Goal: Information Seeking & Learning: Learn about a topic

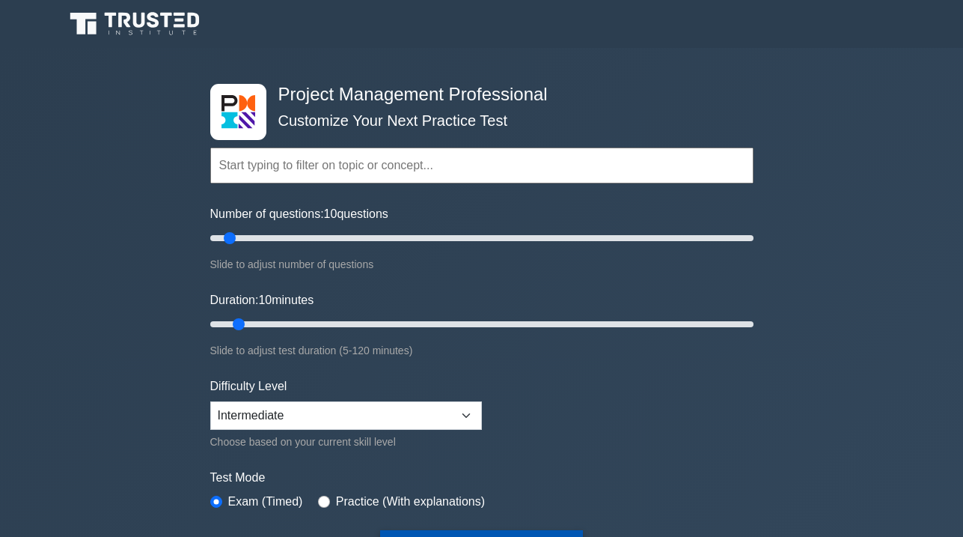
click at [483, 530] on button "Start Practice Test" at bounding box center [481, 547] width 202 height 34
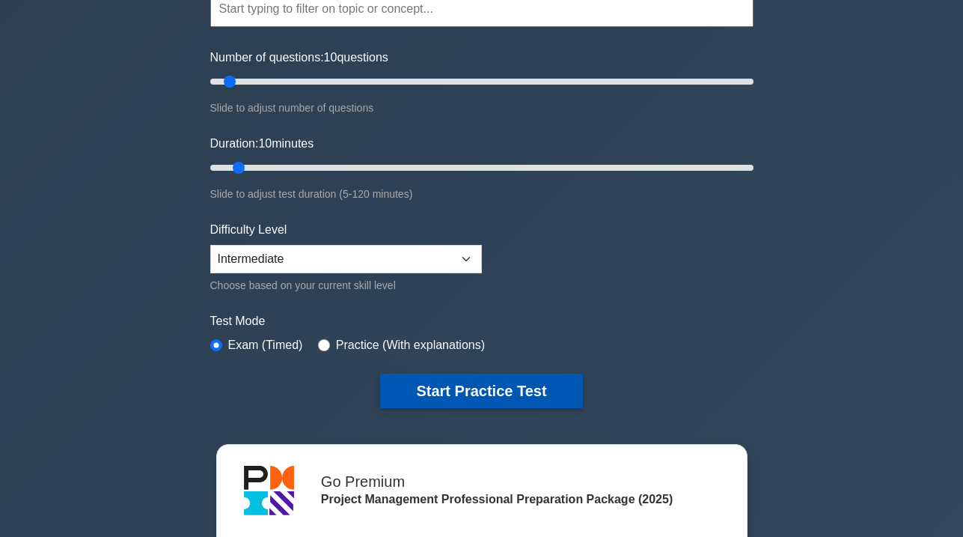
scroll to position [156, 0]
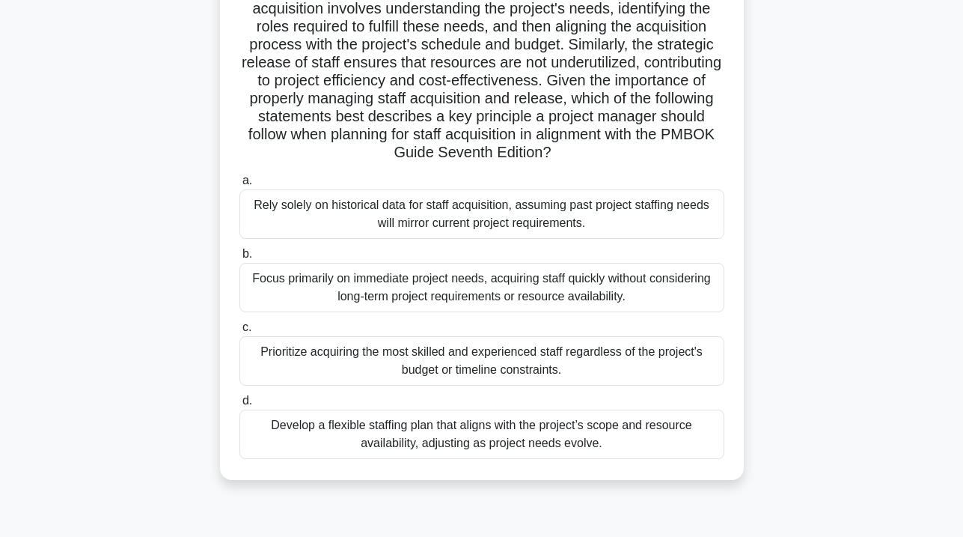
scroll to position [221, 0]
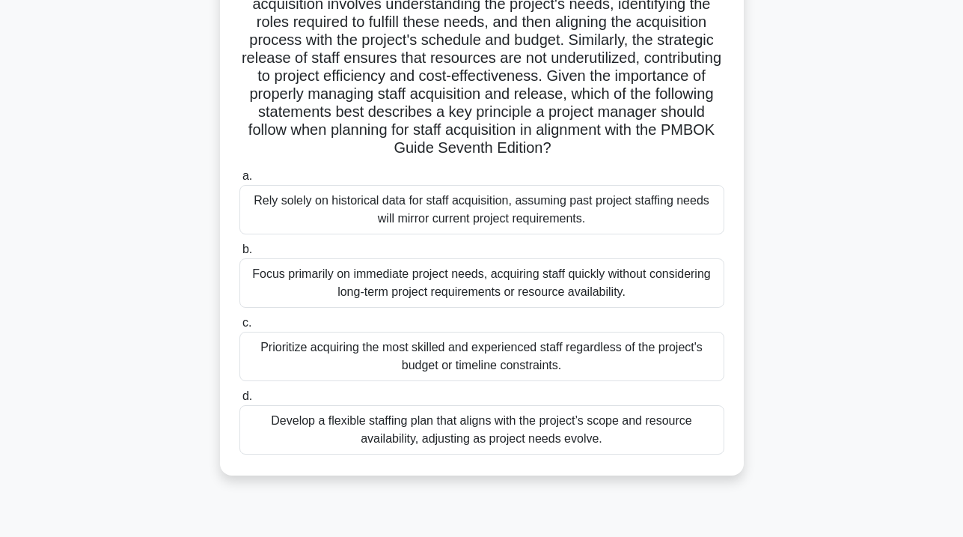
click at [677, 373] on div "Prioritize acquiring the most skilled and experienced staff regardless of the p…" at bounding box center [481, 356] width 485 height 49
click at [239, 328] on input "c. Prioritize acquiring the most skilled and experienced staff regardless of th…" at bounding box center [239, 323] width 0 height 10
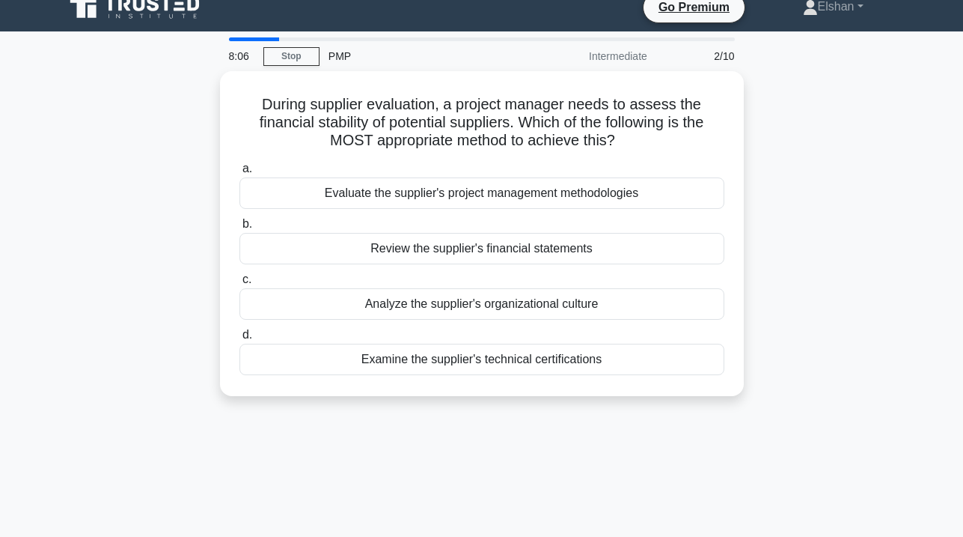
scroll to position [0, 0]
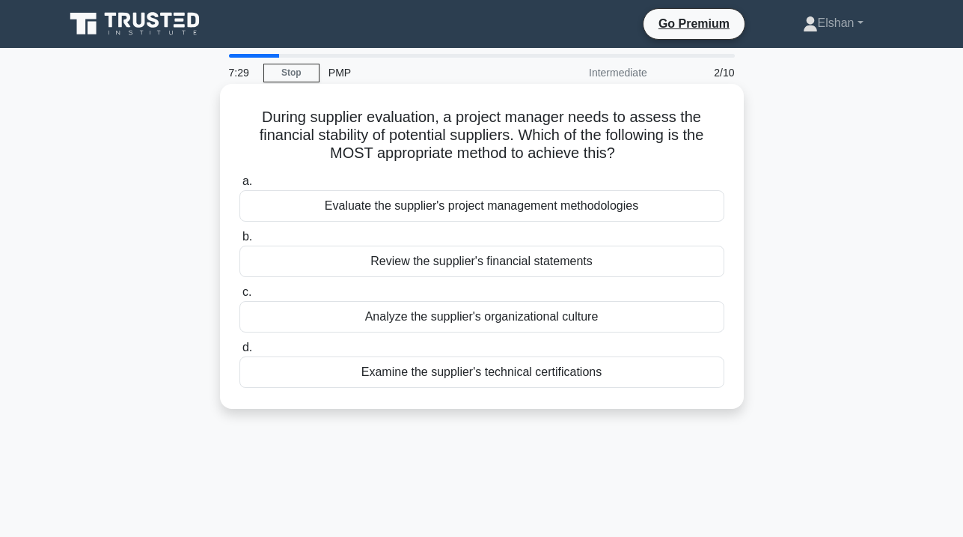
click at [629, 260] on div "Review the supplier's financial statements" at bounding box center [481, 260] width 485 height 31
click at [239, 242] on input "b. Review the supplier's financial statements" at bounding box center [239, 237] width 0 height 10
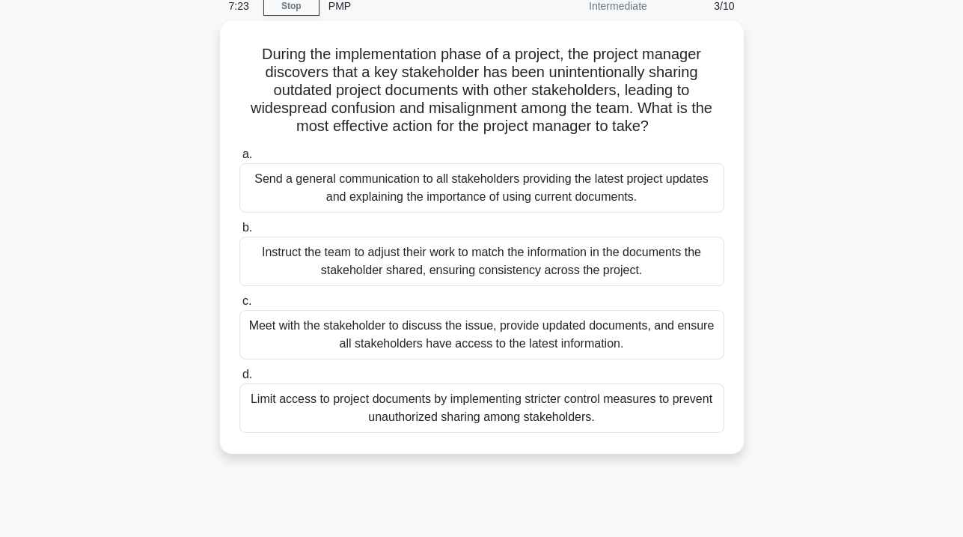
scroll to position [67, 0]
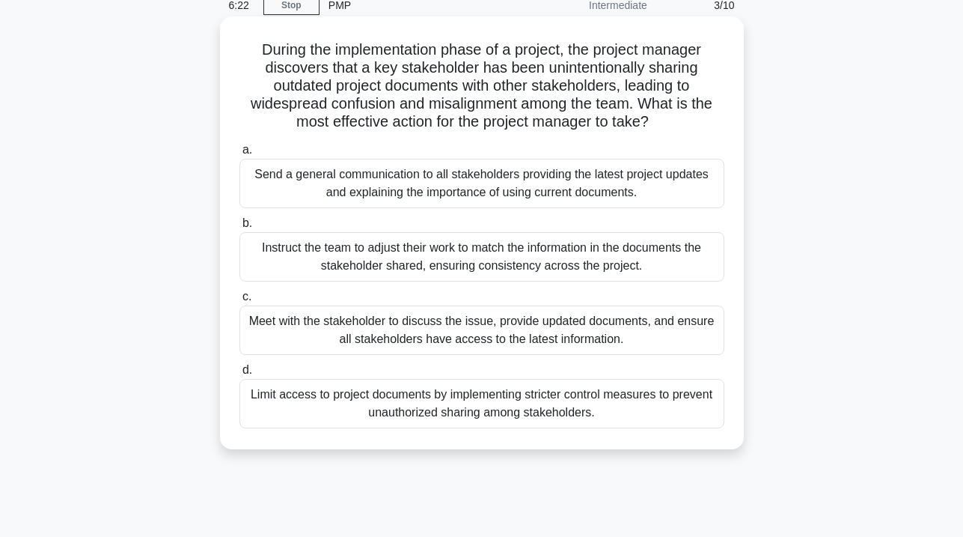
click at [649, 338] on div "Meet with the stakeholder to discuss the issue, provide updated documents, and …" at bounding box center [481, 329] width 485 height 49
click at [239, 302] on input "c. Meet with the stakeholder to discuss the issue, provide updated documents, a…" at bounding box center [239, 297] width 0 height 10
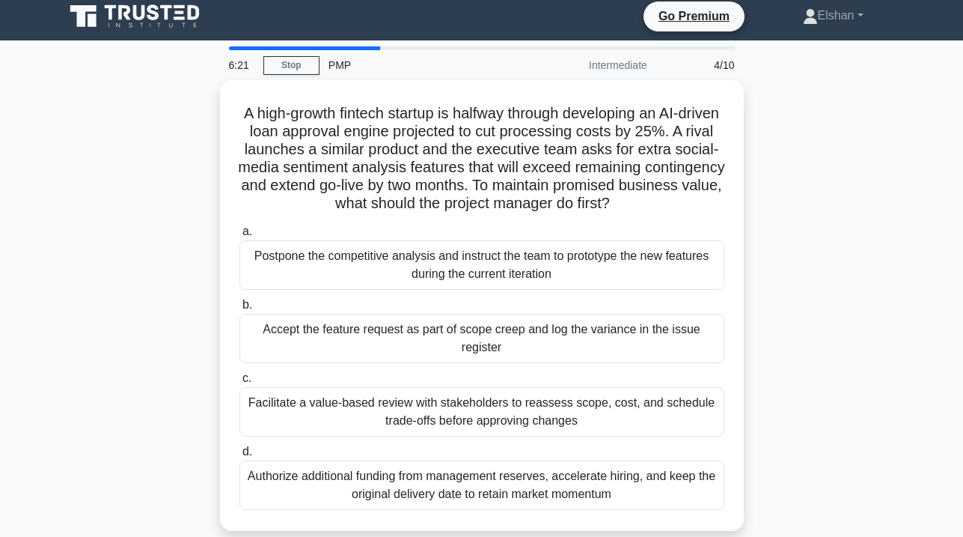
scroll to position [0, 0]
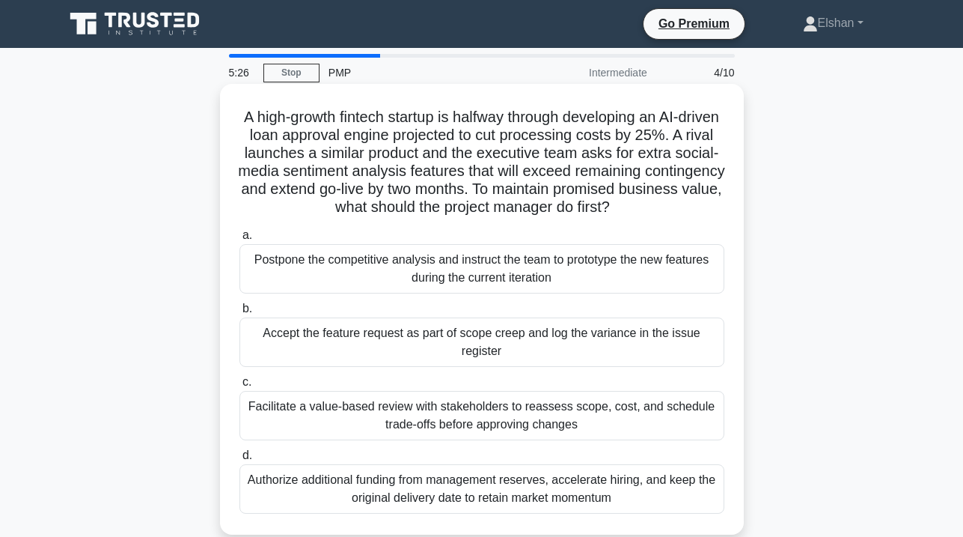
click at [617, 407] on div "Facilitate a value-based review with stakeholders to reassess scope, cost, and …" at bounding box center [481, 415] width 485 height 49
click at [239, 387] on input "c. Facilitate a value-based review with stakeholders to reassess scope, cost, a…" at bounding box center [239, 382] width 0 height 10
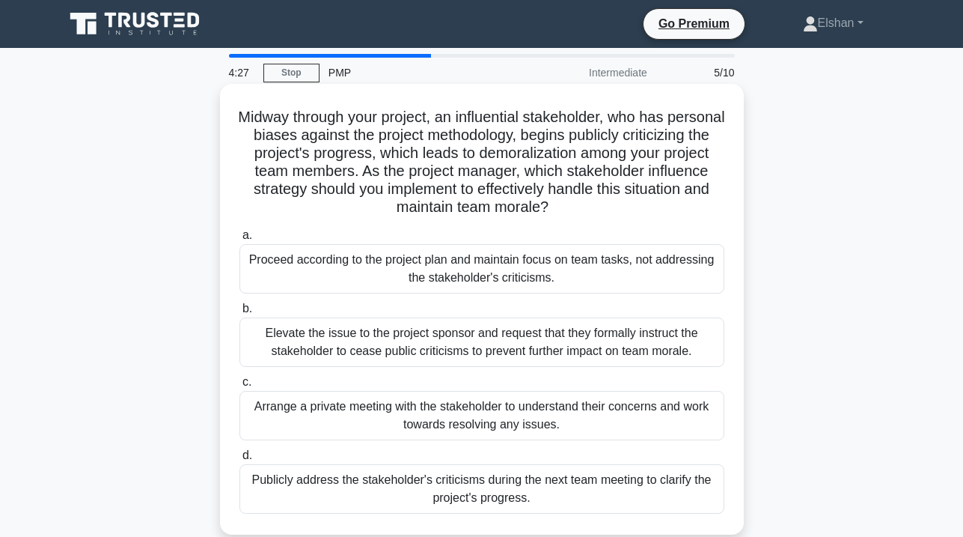
click at [593, 412] on div "Arrange a private meeting with the stakeholder to understand their concerns and…" at bounding box center [481, 415] width 485 height 49
click at [239, 387] on input "c. Arrange a private meeting with the stakeholder to understand their concerns …" at bounding box center [239, 382] width 0 height 10
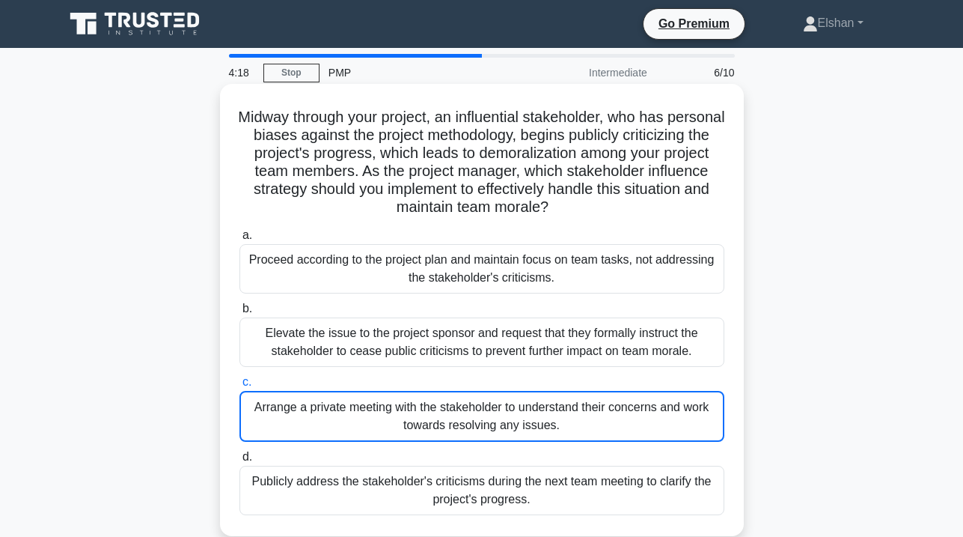
click at [552, 408] on div "Arrange a private meeting with the stakeholder to understand their concerns and…" at bounding box center [481, 416] width 485 height 51
click at [239, 387] on input "c. Arrange a private meeting with the stakeholder to understand their concerns …" at bounding box center [239, 382] width 0 height 10
click at [482, 417] on div "Arrange a private meeting with the stakeholder to understand their concerns and…" at bounding box center [481, 416] width 485 height 51
click at [239, 387] on input "c. Arrange a private meeting with the stakeholder to understand their concerns …" at bounding box center [239, 382] width 0 height 10
click at [471, 414] on div "Arrange a private meeting with the stakeholder to understand their concerns and…" at bounding box center [481, 416] width 485 height 51
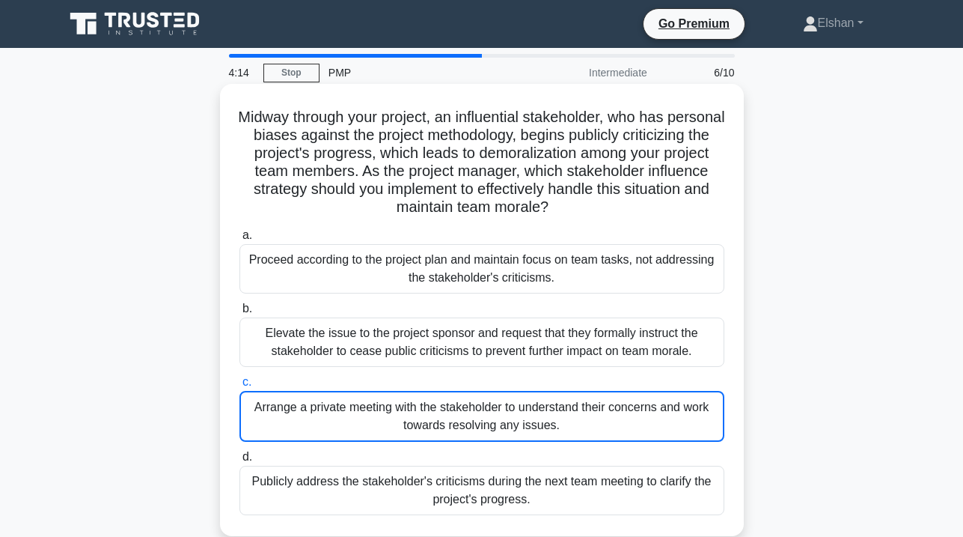
click at [239, 387] on input "c. Arrange a private meeting with the stakeholder to understand their concerns …" at bounding box center [239, 382] width 0 height 10
click at [471, 415] on div "Arrange a private meeting with the stakeholder to understand their concerns and…" at bounding box center [481, 416] width 485 height 51
click at [239, 387] on input "c. Arrange a private meeting with the stakeholder to understand their concerns …" at bounding box center [239, 382] width 0 height 10
click at [430, 430] on div "Arrange a private meeting with the stakeholder to understand their concerns and…" at bounding box center [481, 416] width 485 height 51
click at [239, 387] on input "c. Arrange a private meeting with the stakeholder to understand their concerns …" at bounding box center [239, 382] width 0 height 10
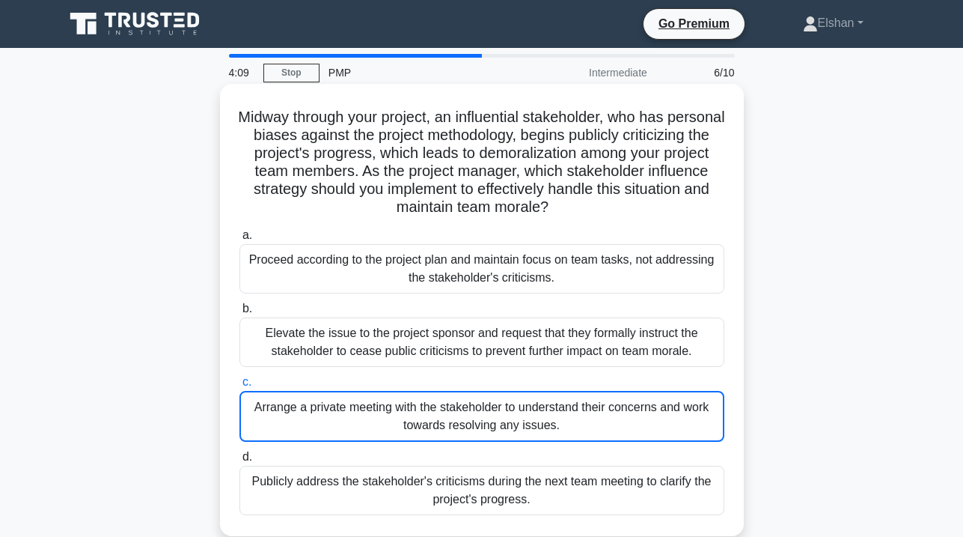
click at [430, 430] on div "Arrange a private meeting with the stakeholder to understand their concerns and…" at bounding box center [481, 416] width 485 height 51
click at [239, 387] on input "c. Arrange a private meeting with the stakeholder to understand their concerns …" at bounding box center [239, 382] width 0 height 10
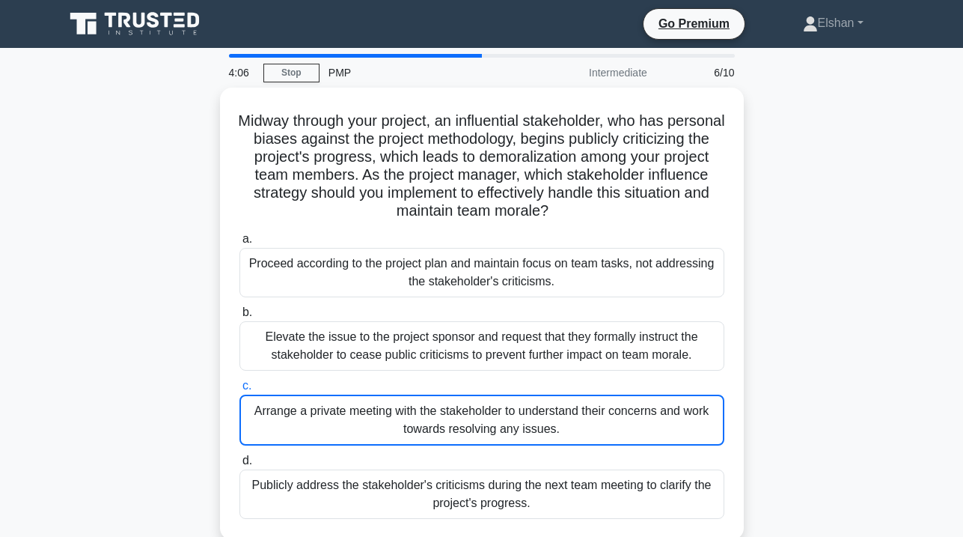
click at [787, 386] on div "Midway through your project, an influential stakeholder, who has personal biase…" at bounding box center [481, 323] width 853 height 470
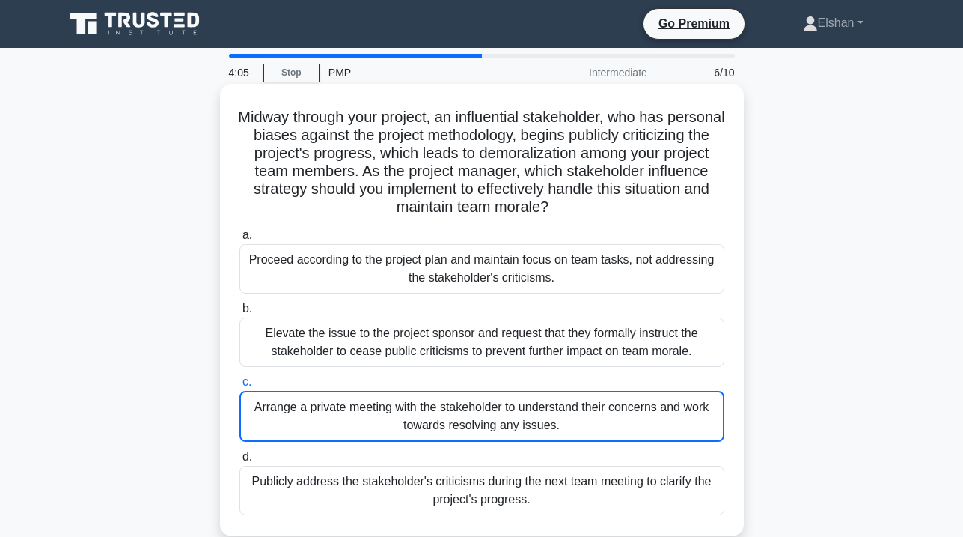
click at [623, 414] on div "Arrange a private meeting with the stakeholder to understand their concerns and…" at bounding box center [481, 416] width 485 height 51
click at [239, 387] on input "c. Arrange a private meeting with the stakeholder to understand their concerns …" at bounding box center [239, 382] width 0 height 10
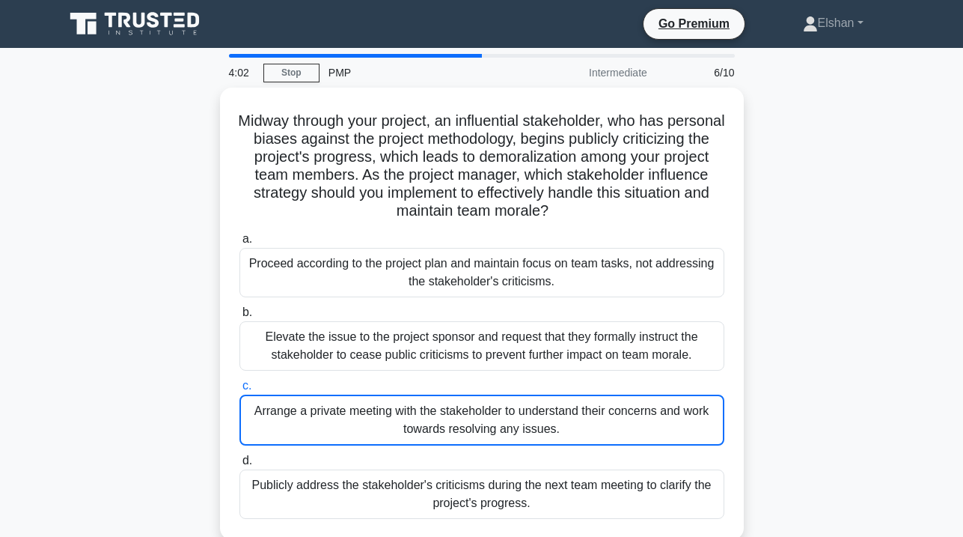
click at [888, 289] on div "Midway through your project, an influential stakeholder, who has personal biase…" at bounding box center [481, 323] width 853 height 470
click at [902, 330] on div "Midway through your project, an influential stakeholder, who has personal biase…" at bounding box center [481, 323] width 853 height 470
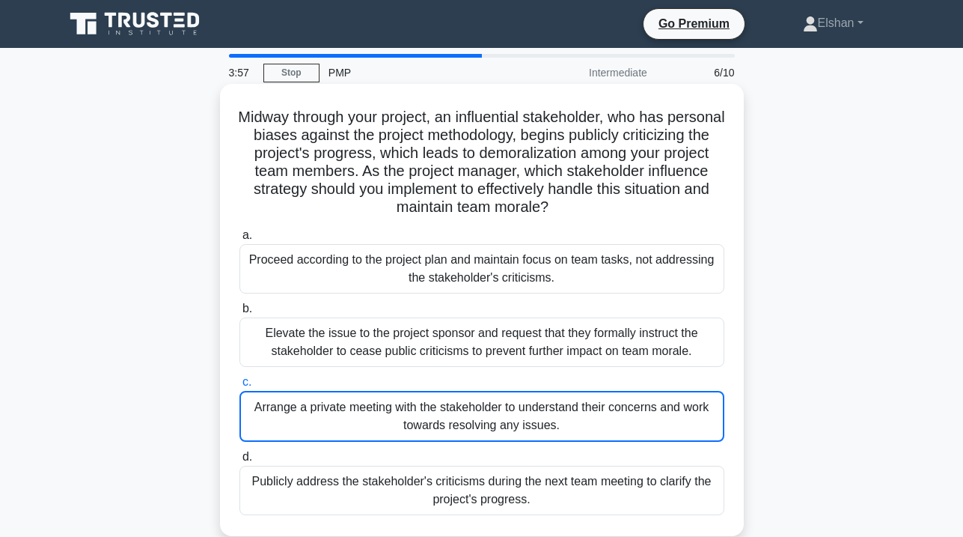
click at [596, 405] on div "Arrange a private meeting with the stakeholder to understand their concerns and…" at bounding box center [481, 416] width 485 height 51
click at [239, 387] on input "c. Arrange a private meeting with the stakeholder to understand their concerns …" at bounding box center [239, 382] width 0 height 10
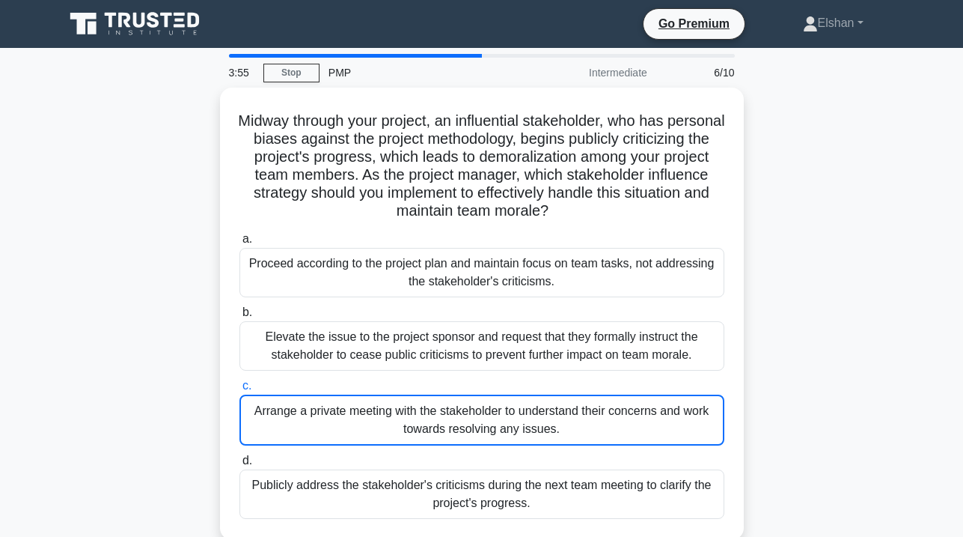
drag, startPoint x: 831, startPoint y: 301, endPoint x: 831, endPoint y: 310, distance: 9.0
click at [831, 310] on div "Midway through your project, an influential stakeholder, who has personal biase…" at bounding box center [481, 323] width 853 height 470
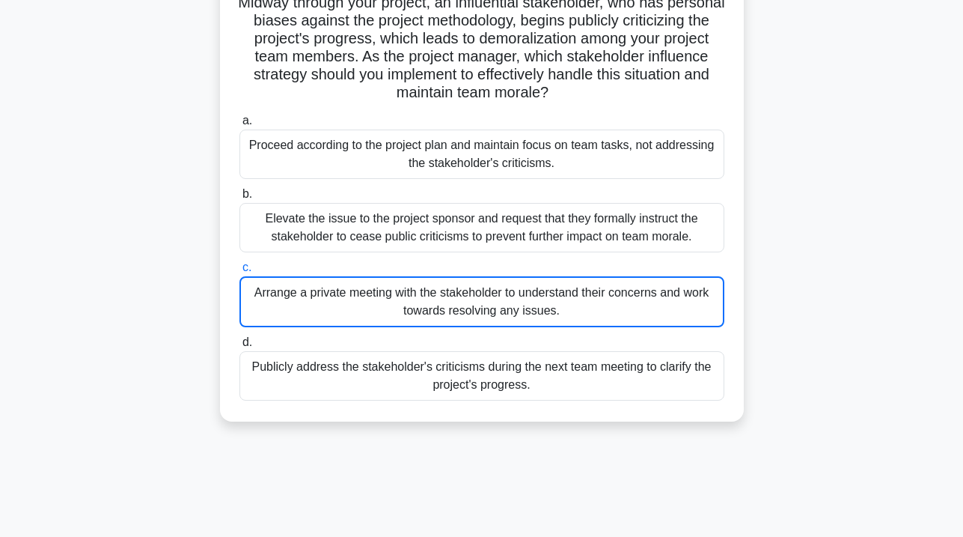
scroll to position [130, 0]
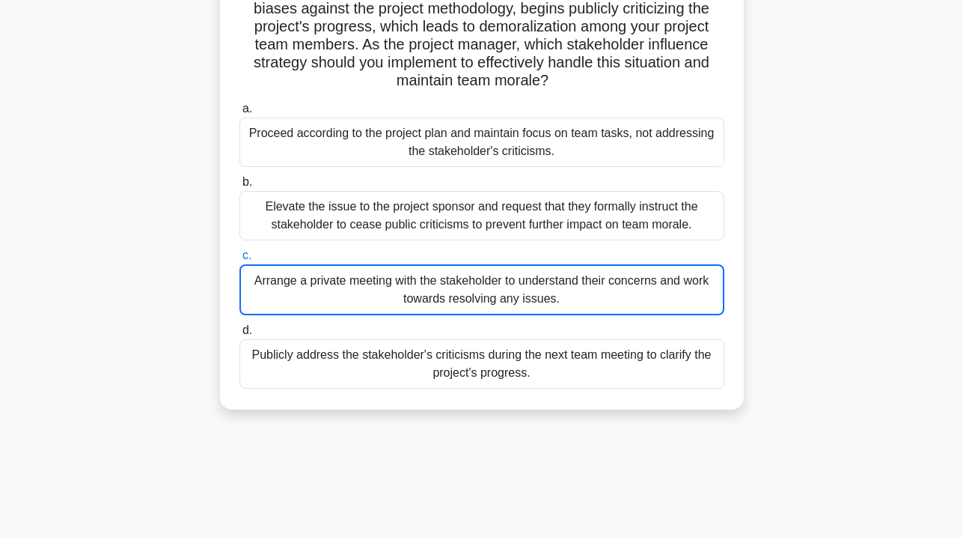
click at [805, 227] on div "Midway through your project, an influential stakeholder, who has personal biase…" at bounding box center [481, 192] width 853 height 470
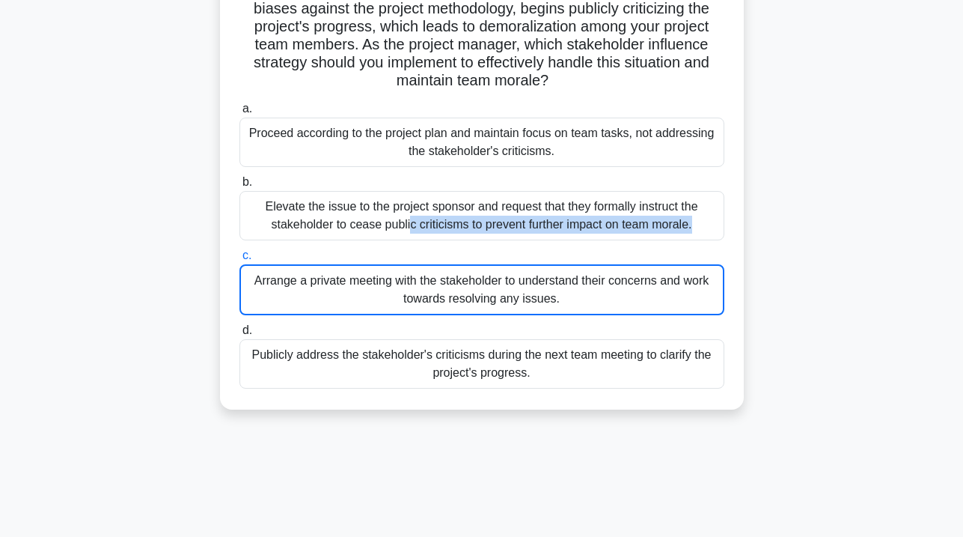
click at [805, 227] on div "Midway through your project, an influential stakeholder, who has personal biase…" at bounding box center [481, 192] width 853 height 470
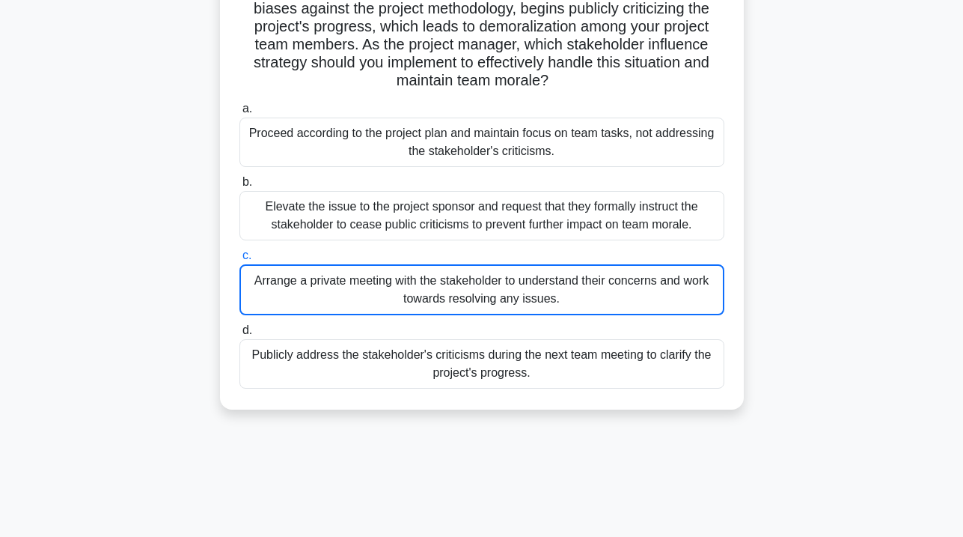
click at [802, 297] on div "Midway through your project, an influential stakeholder, who has personal biase…" at bounding box center [481, 192] width 853 height 470
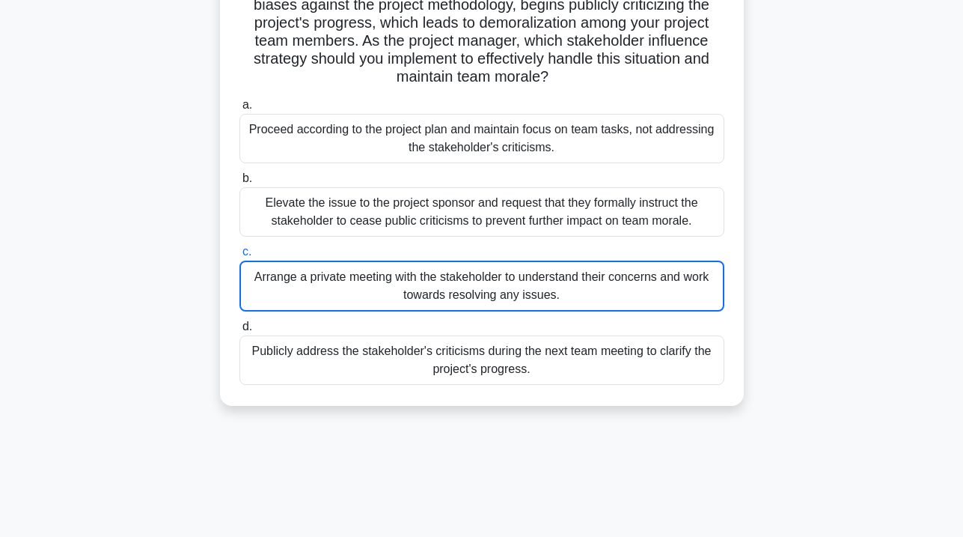
click at [655, 287] on div "Arrange a private meeting with the stakeholder to understand their concerns and…" at bounding box center [481, 285] width 485 height 51
click at [239, 257] on input "c. Arrange a private meeting with the stakeholder to understand their concerns …" at bounding box center [239, 252] width 0 height 10
click at [599, 277] on div "Arrange a private meeting with the stakeholder to understand their concerns and…" at bounding box center [481, 285] width 485 height 51
click at [239, 257] on input "c. Arrange a private meeting with the stakeholder to understand their concerns …" at bounding box center [239, 252] width 0 height 10
click at [599, 276] on div "Arrange a private meeting with the stakeholder to understand their concerns and…" at bounding box center [481, 285] width 485 height 51
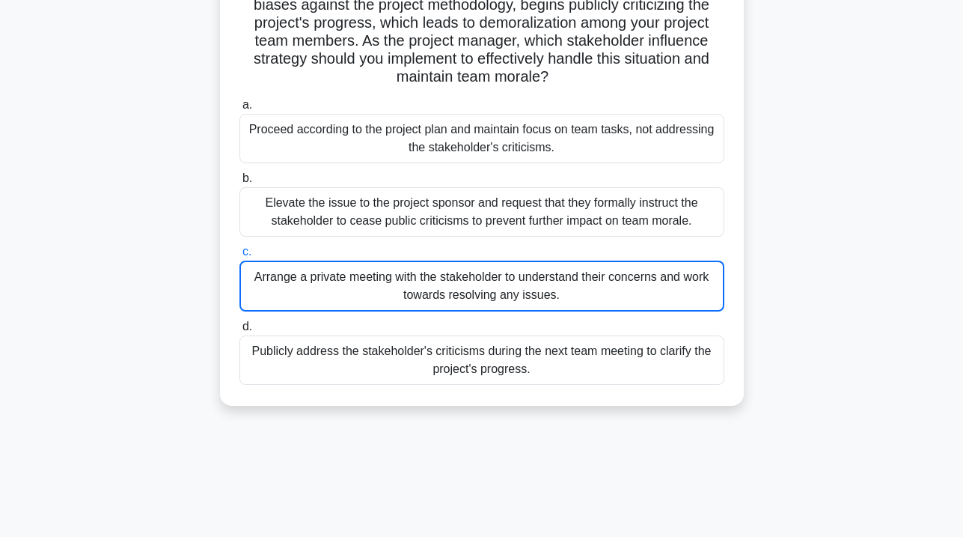
click at [239, 257] on input "c. Arrange a private meeting with the stakeholder to understand their concerns …" at bounding box center [239, 252] width 0 height 10
click at [599, 276] on div "Arrange a private meeting with the stakeholder to understand their concerns and…" at bounding box center [481, 285] width 485 height 51
click at [239, 257] on input "c. Arrange a private meeting with the stakeholder to understand their concerns …" at bounding box center [239, 252] width 0 height 10
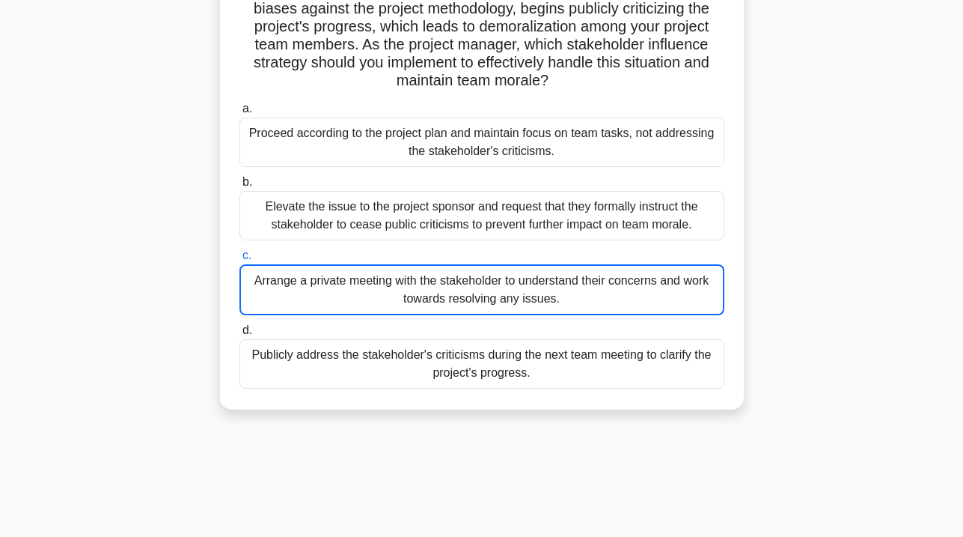
click at [786, 214] on div "Midway through your project, an influential stakeholder, who has personal biase…" at bounding box center [481, 192] width 853 height 470
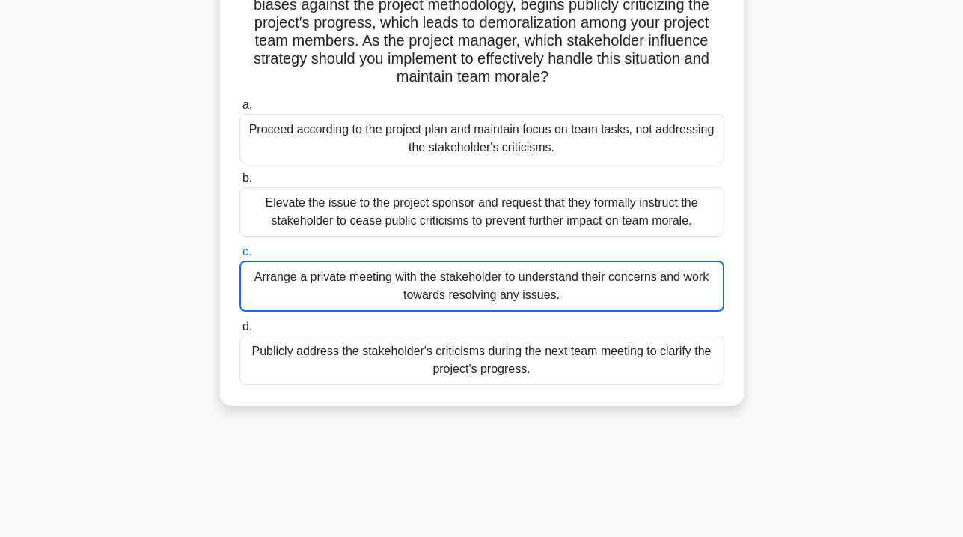
click at [673, 291] on div "Arrange a private meeting with the stakeholder to understand their concerns and…" at bounding box center [481, 285] width 485 height 51
click at [239, 257] on input "c. Arrange a private meeting with the stakeholder to understand their concerns …" at bounding box center [239, 252] width 0 height 10
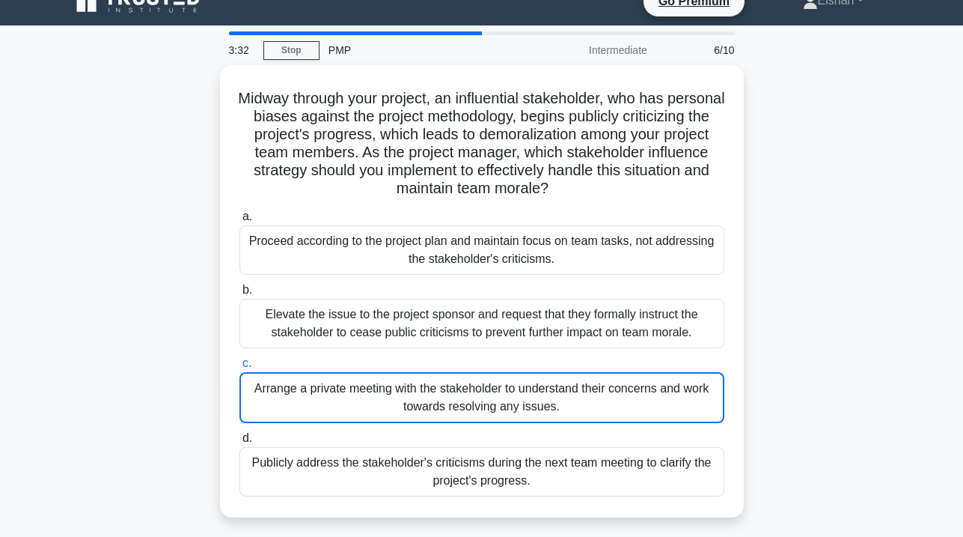
scroll to position [20, 0]
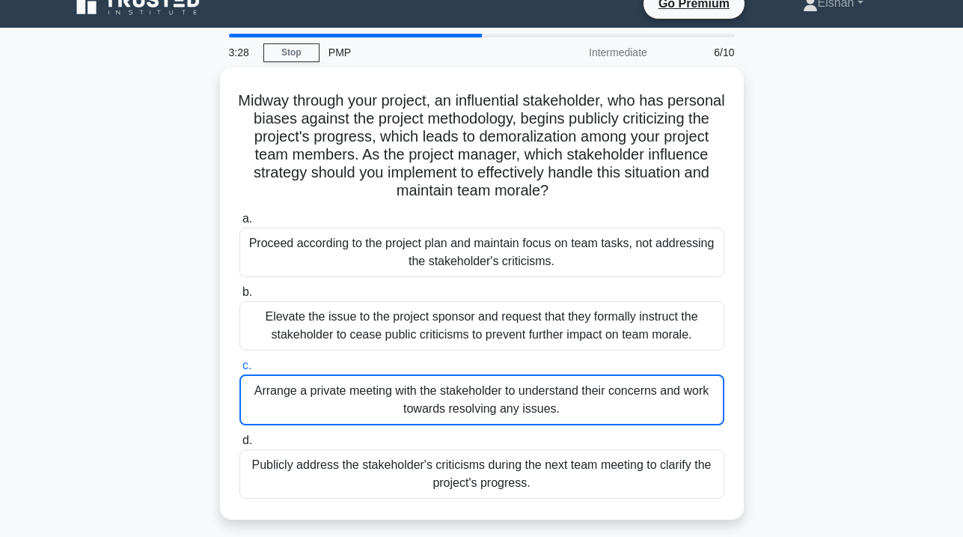
click at [843, 176] on div "Midway through your project, an influential stakeholder, who has personal biase…" at bounding box center [481, 302] width 853 height 470
click at [829, 171] on div "Midway through your project, an influential stakeholder, who has personal biase…" at bounding box center [481, 302] width 853 height 470
click at [859, 180] on div "Midway through your project, an influential stakeholder, who has personal biase…" at bounding box center [481, 302] width 853 height 470
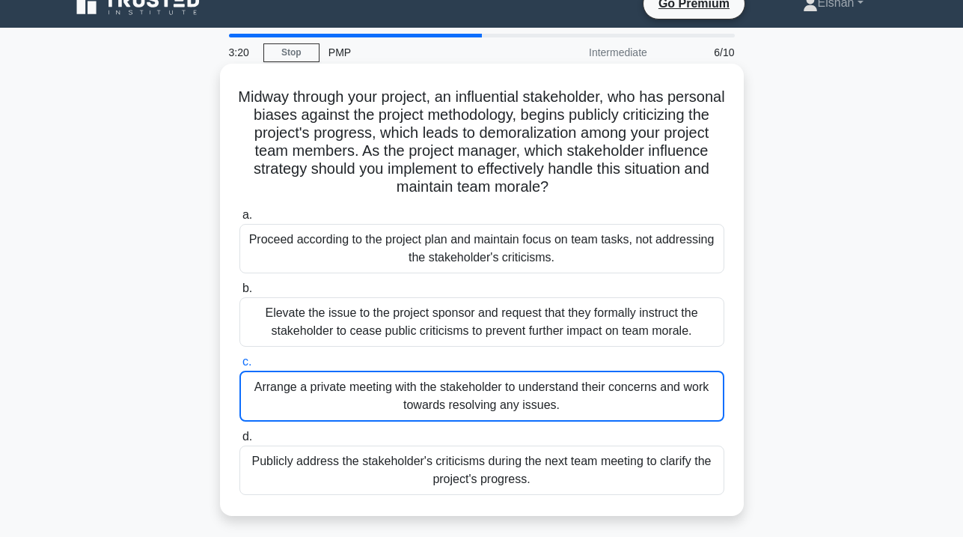
click at [501, 388] on div "Arrange a private meeting with the stakeholder to understand their concerns and…" at bounding box center [481, 395] width 485 height 51
click at [239, 367] on input "c. Arrange a private meeting with the stakeholder to understand their concerns …" at bounding box center [239, 362] width 0 height 10
click at [370, 388] on div "Arrange a private meeting with the stakeholder to understand their concerns and…" at bounding box center [481, 395] width 485 height 51
click at [239, 367] on input "c. Arrange a private meeting with the stakeholder to understand their concerns …" at bounding box center [239, 362] width 0 height 10
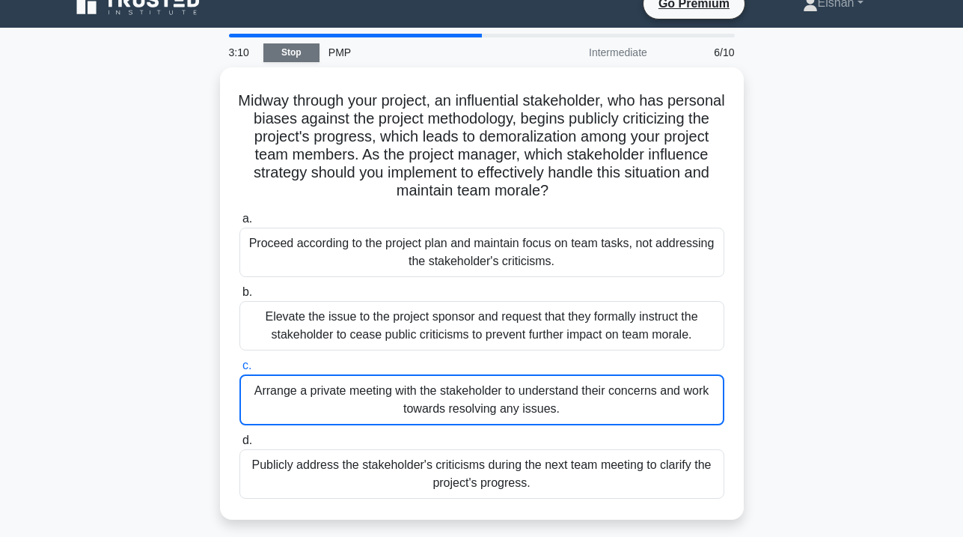
click at [297, 49] on link "Stop" at bounding box center [291, 52] width 56 height 19
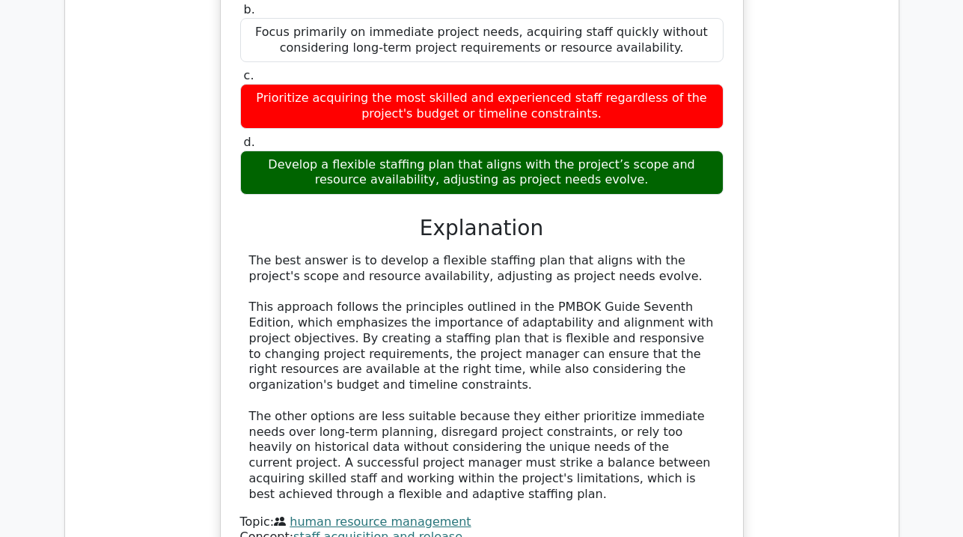
scroll to position [1690, 0]
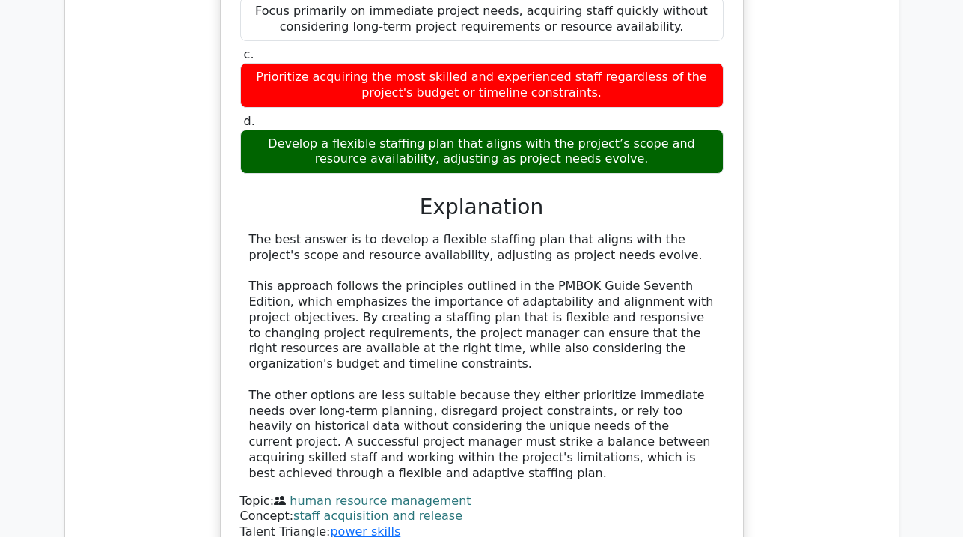
drag, startPoint x: 967, startPoint y: 343, endPoint x: 897, endPoint y: 396, distance: 87.6
click at [897, 396] on div "Question Analysis Question # Topic Difficulty Result Time Spent Action 1 Human …" at bounding box center [482, 78] width 834 height 1284
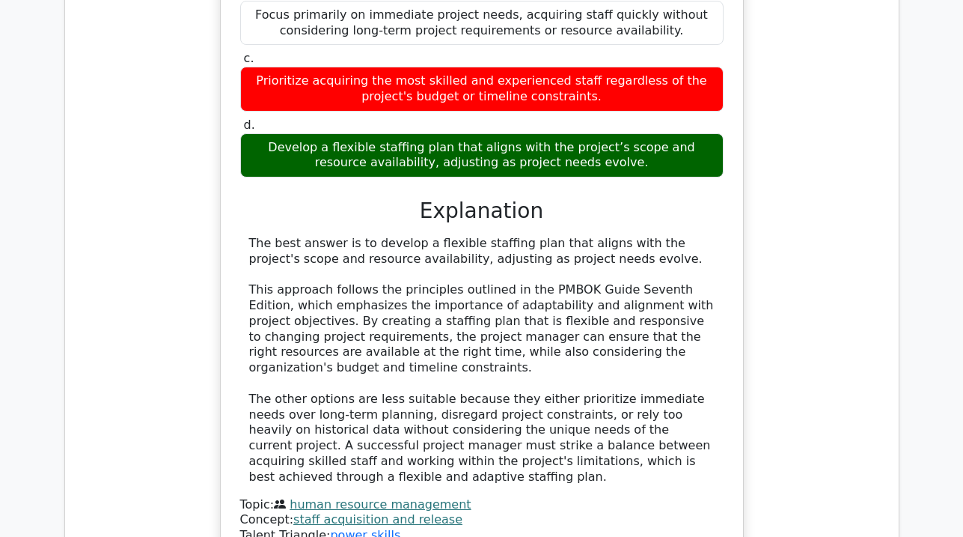
scroll to position [2160, 0]
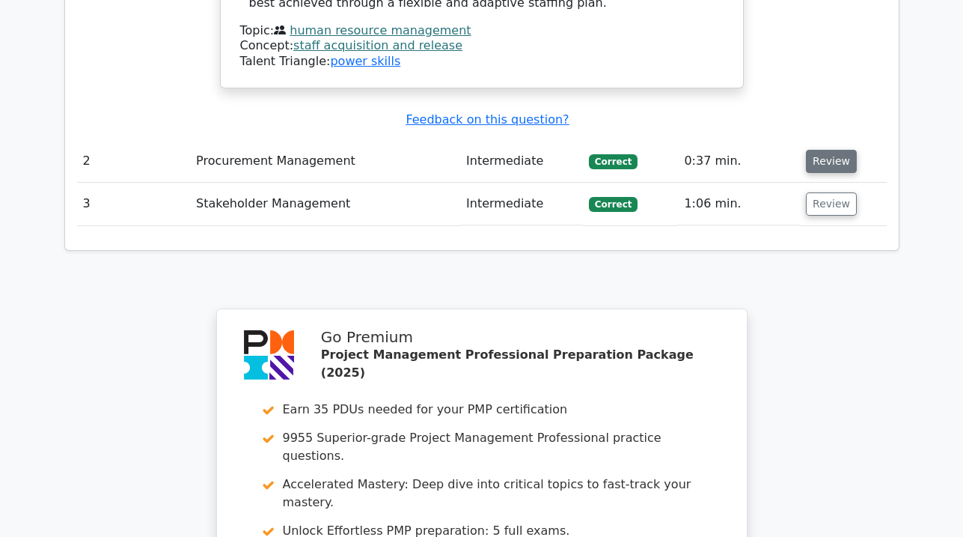
click at [822, 150] on button "Review" at bounding box center [831, 161] width 51 height 23
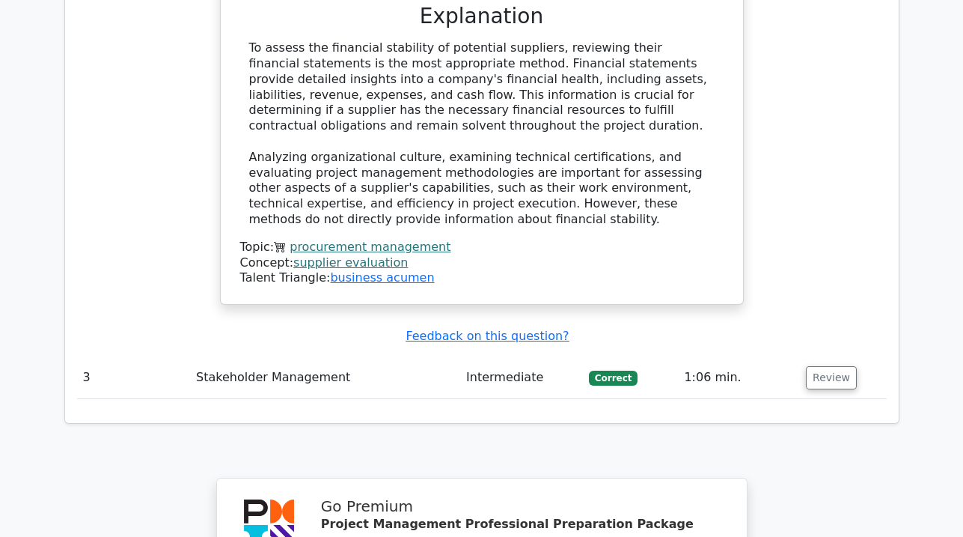
scroll to position [2642, 0]
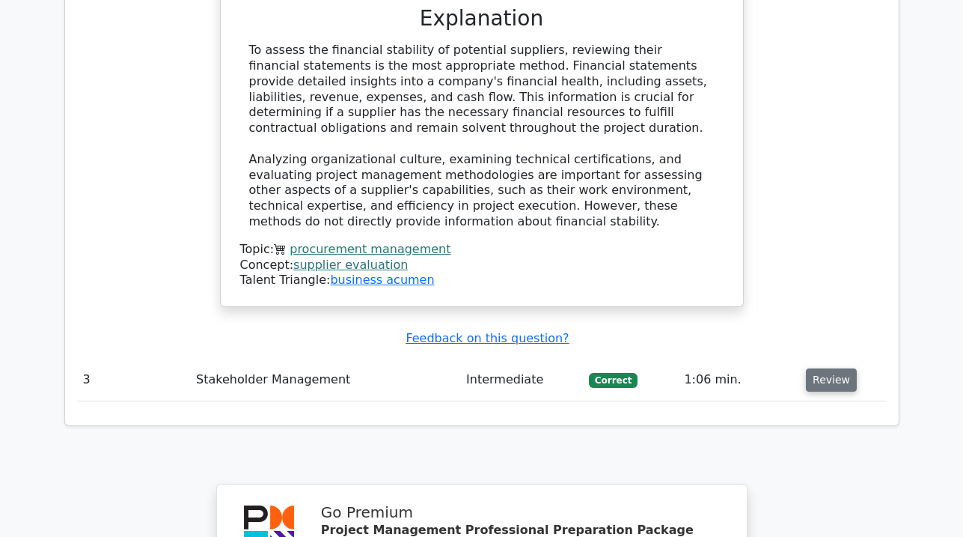
click at [822, 368] on button "Review" at bounding box center [831, 379] width 51 height 23
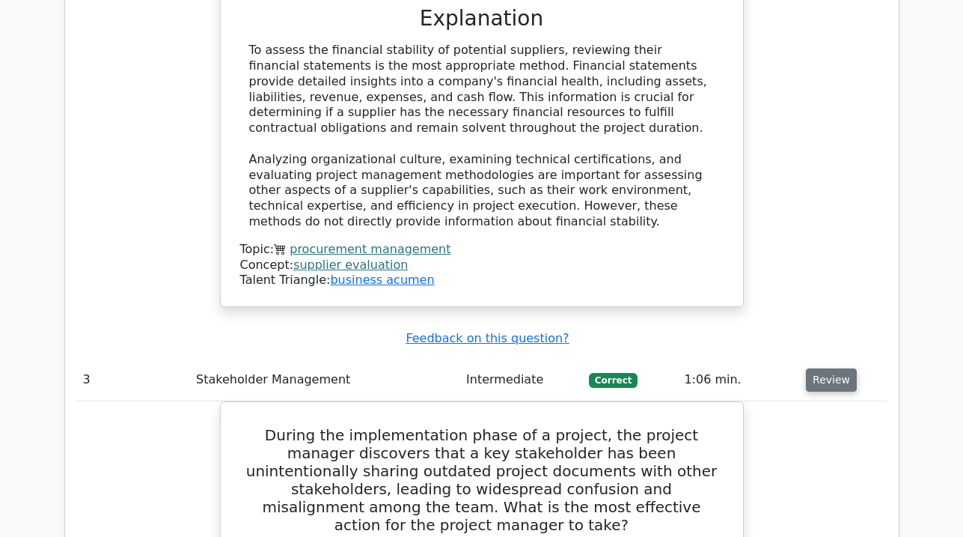
click at [822, 368] on button "Review" at bounding box center [831, 379] width 51 height 23
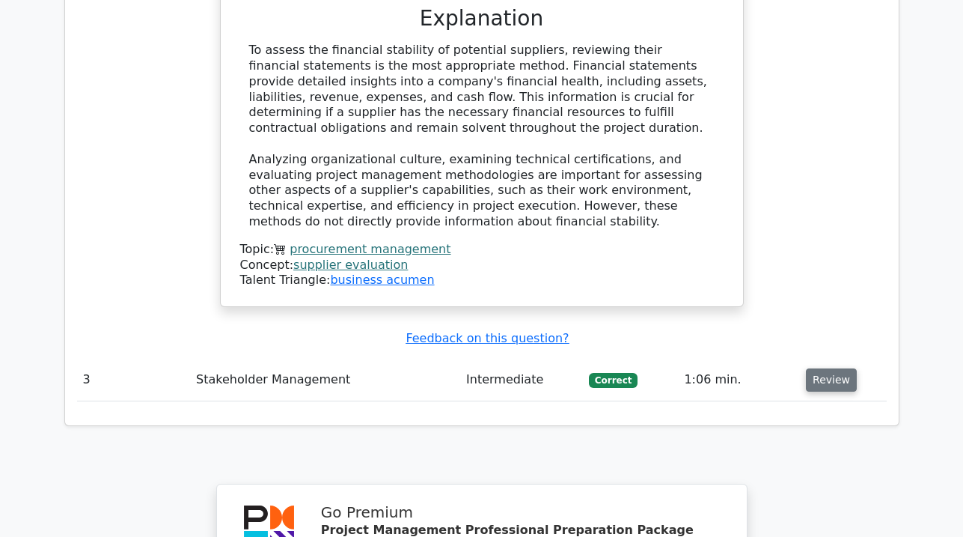
click at [822, 368] on button "Review" at bounding box center [831, 379] width 51 height 23
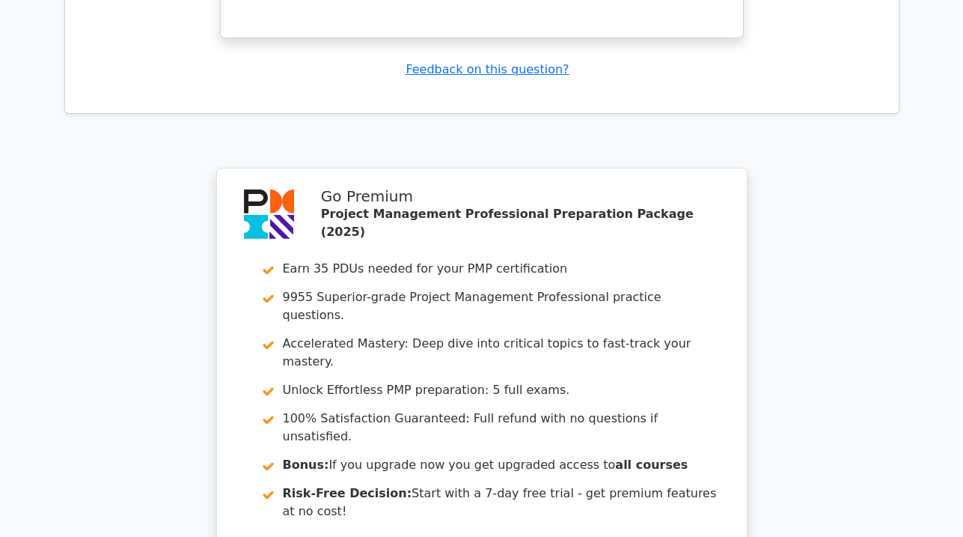
scroll to position [3702, 0]
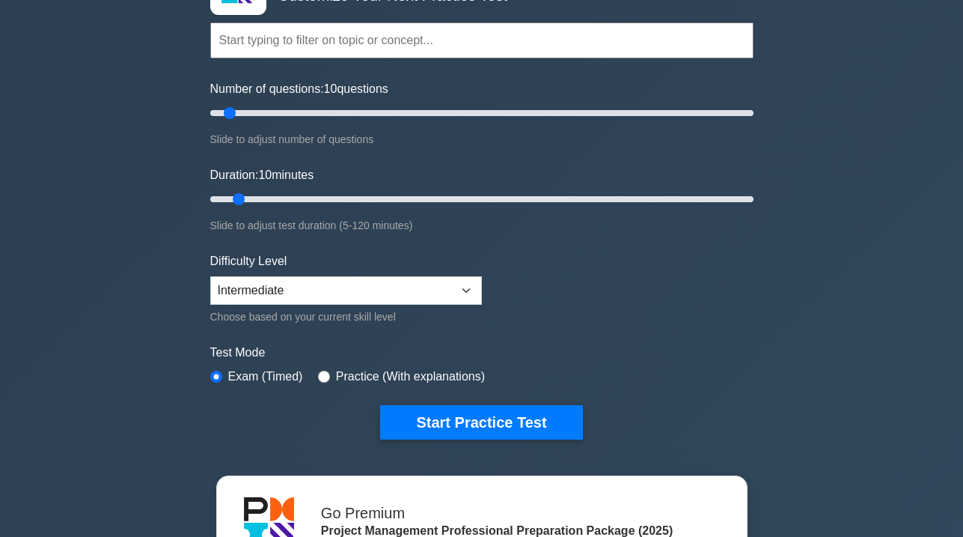
scroll to position [146, 0]
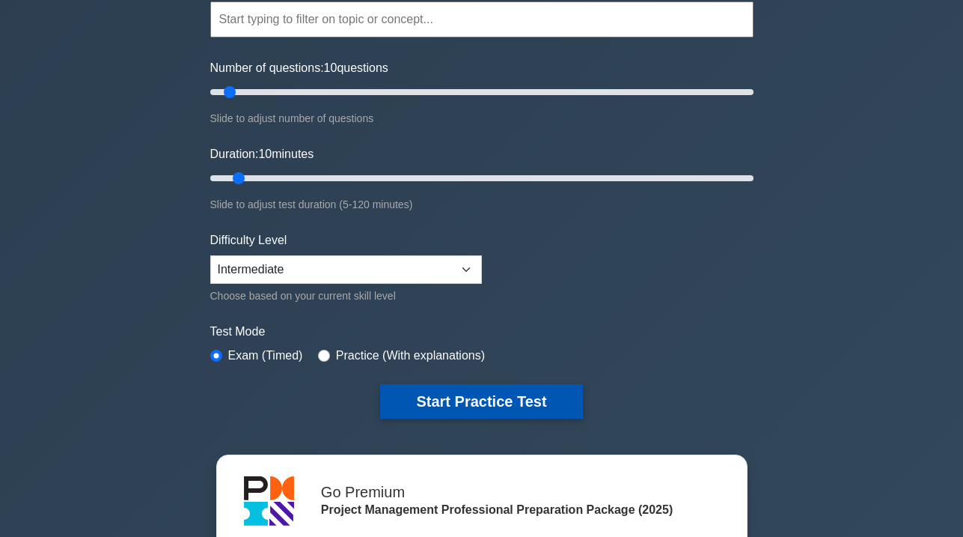
click at [470, 401] on button "Start Practice Test" at bounding box center [481, 401] width 202 height 34
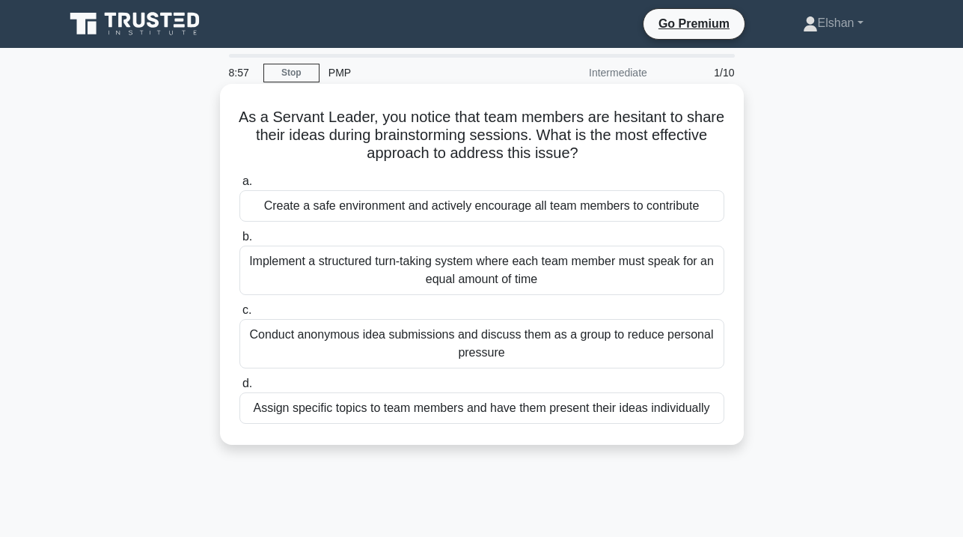
click at [540, 272] on div "Implement a structured turn-taking system where each team member must speak for…" at bounding box center [481, 269] width 485 height 49
click at [239, 242] on input "b. Implement a structured turn-taking system where each team member must speak …" at bounding box center [239, 237] width 0 height 10
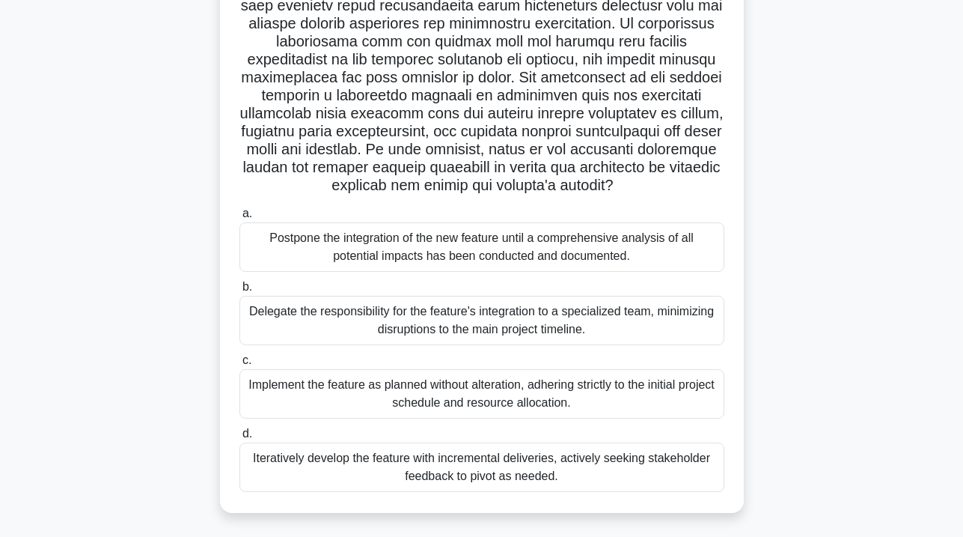
scroll to position [296, 0]
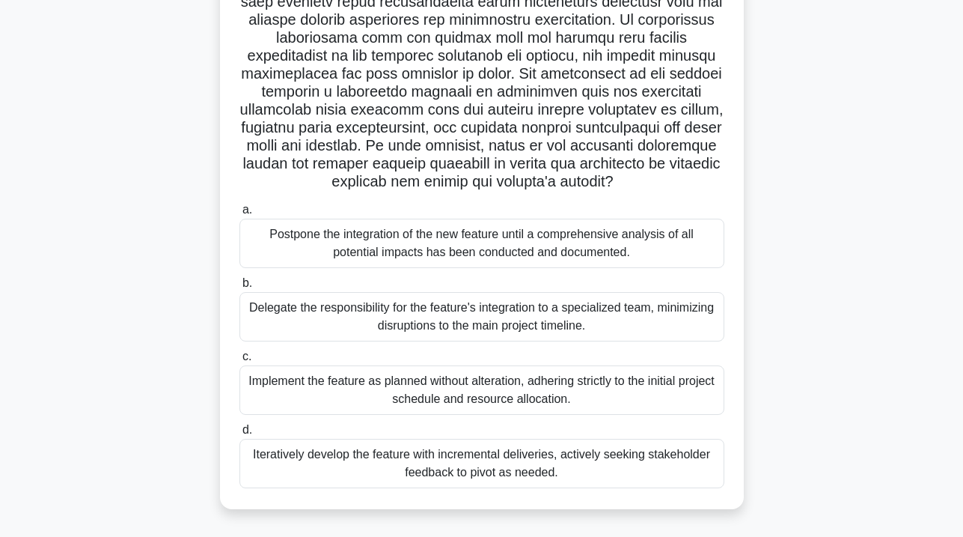
click at [565, 462] on div "Iteratively develop the feature with incremental deliveries, actively seeking s…" at bounding box center [481, 463] width 485 height 49
click at [239, 435] on input "d. Iteratively develop the feature with incremental deliveries, actively seekin…" at bounding box center [239, 430] width 0 height 10
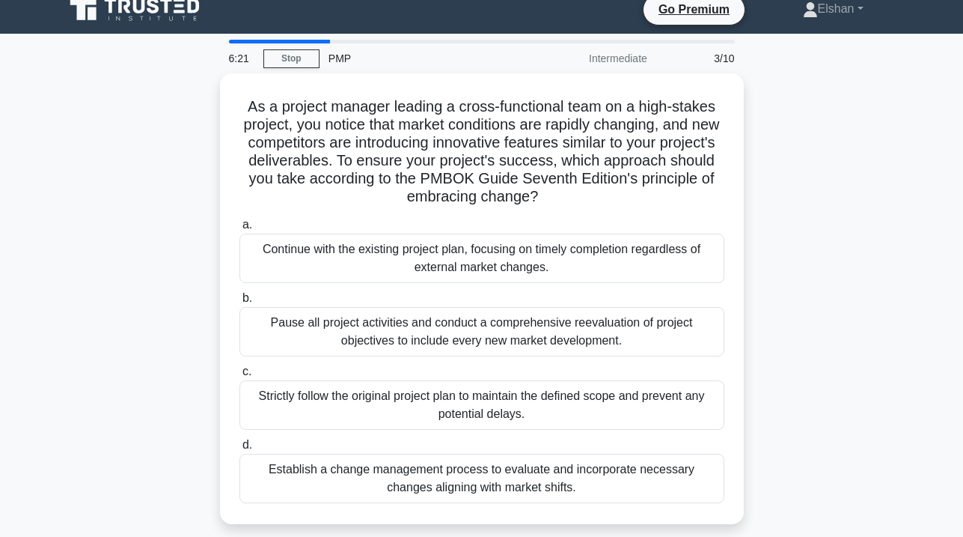
scroll to position [0, 0]
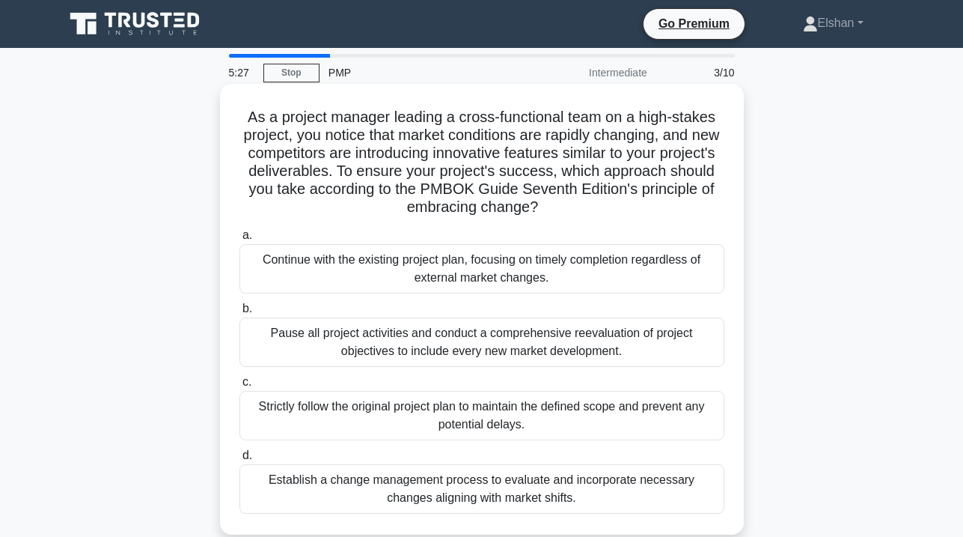
click at [533, 489] on div "Establish a change management process to evaluate and incorporate necessary cha…" at bounding box center [481, 488] width 485 height 49
click at [239, 460] on input "d. Establish a change management process to evaluate and incorporate necessary …" at bounding box center [239, 456] width 0 height 10
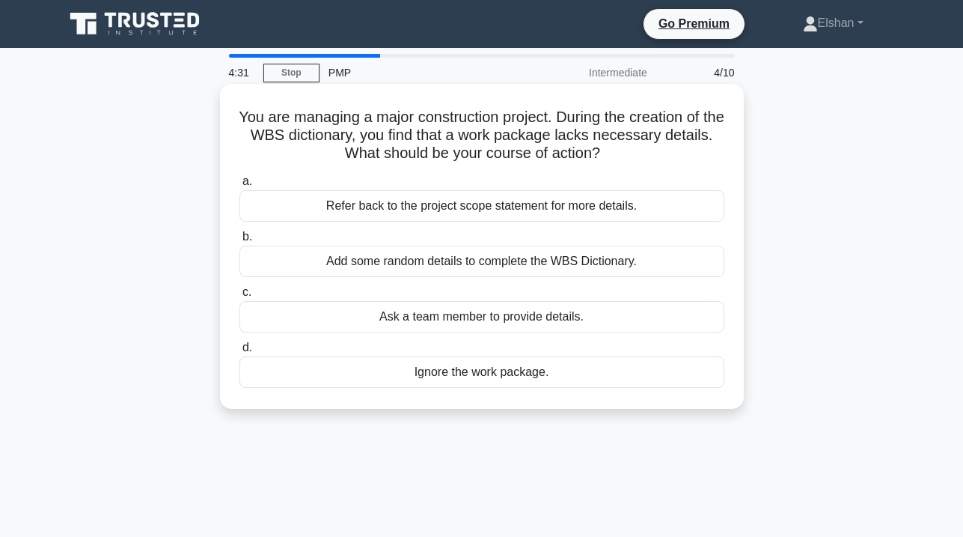
click at [513, 263] on div "Add some random details to complete the WBS Dictionary." at bounding box center [481, 260] width 485 height 31
click at [239, 242] on input "b. Add some random details to complete the WBS Dictionary." at bounding box center [239, 237] width 0 height 10
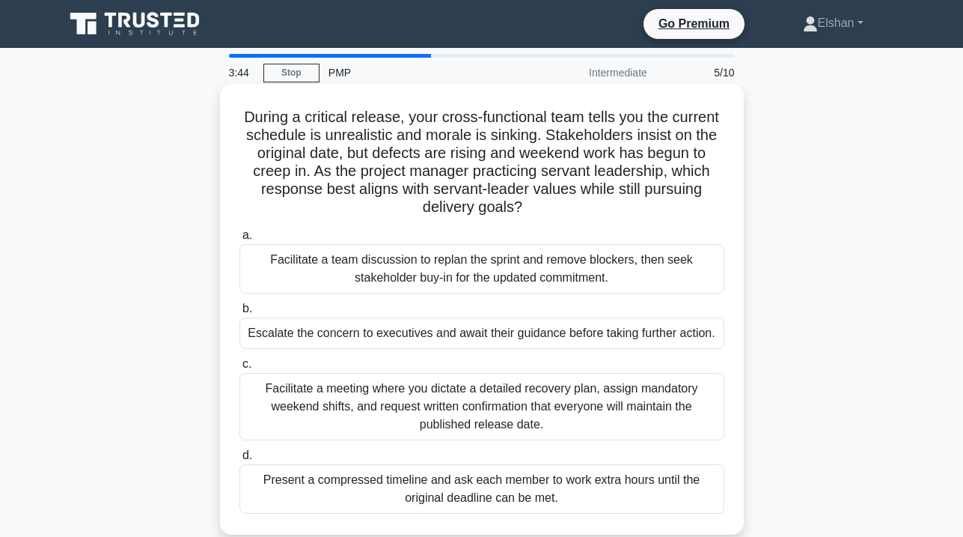
click at [589, 406] on div "Facilitate a meeting where you dictate a detailed recovery plan, assign mandato…" at bounding box center [481, 406] width 485 height 67
click at [239, 369] on input "c. Facilitate a meeting where you dictate a detailed recovery plan, assign mand…" at bounding box center [239, 364] width 0 height 10
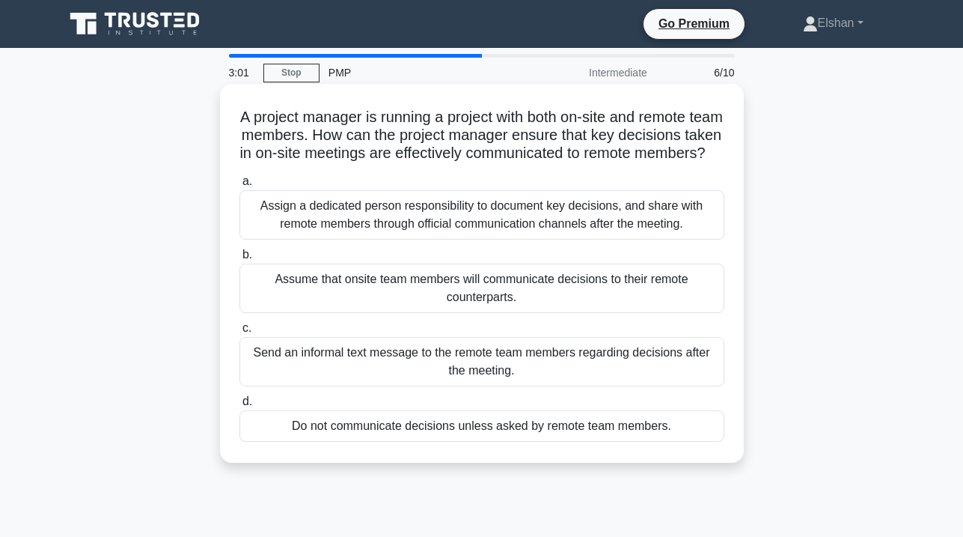
click at [543, 239] on div "Assign a dedicated person responsibility to document key decisions, and share w…" at bounding box center [481, 214] width 485 height 49
click at [239, 186] on input "a. Assign a dedicated person responsibility to document key decisions, and shar…" at bounding box center [239, 182] width 0 height 10
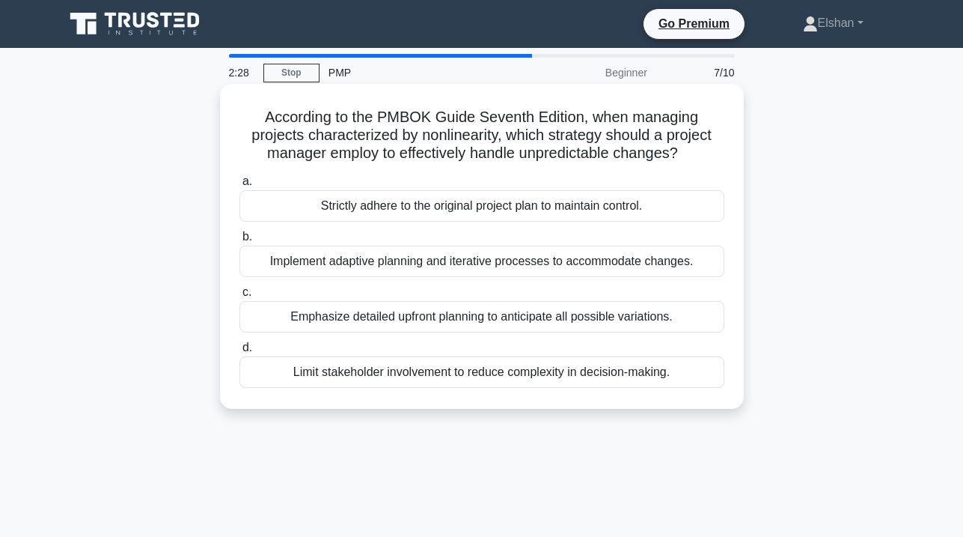
click at [519, 257] on div "Implement adaptive planning and iterative processes to accommodate changes." at bounding box center [481, 260] width 485 height 31
click at [239, 242] on input "b. Implement adaptive planning and iterative processes to accommodate changes." at bounding box center [239, 237] width 0 height 10
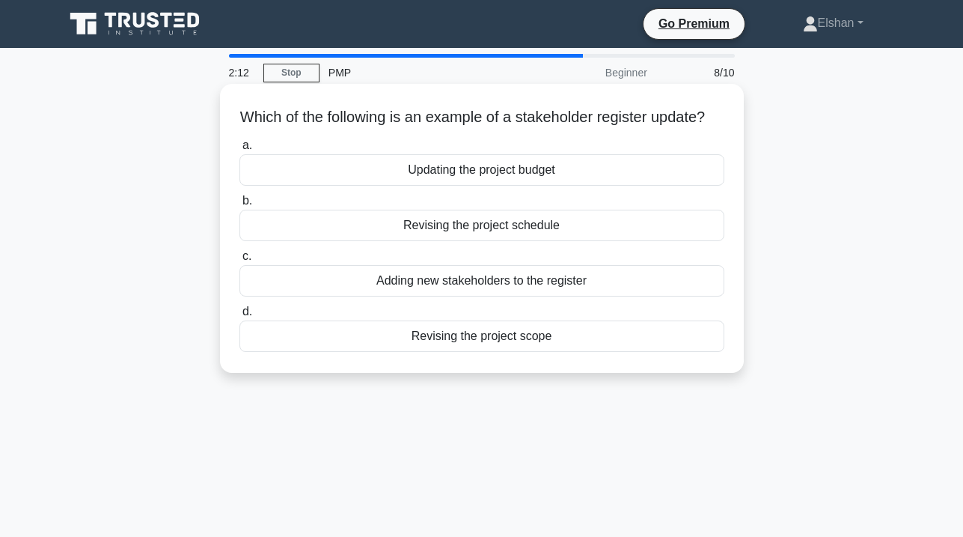
click at [506, 296] on div "Adding new stakeholders to the register" at bounding box center [481, 280] width 485 height 31
click at [239, 261] on input "c. Adding new stakeholders to the register" at bounding box center [239, 256] width 0 height 10
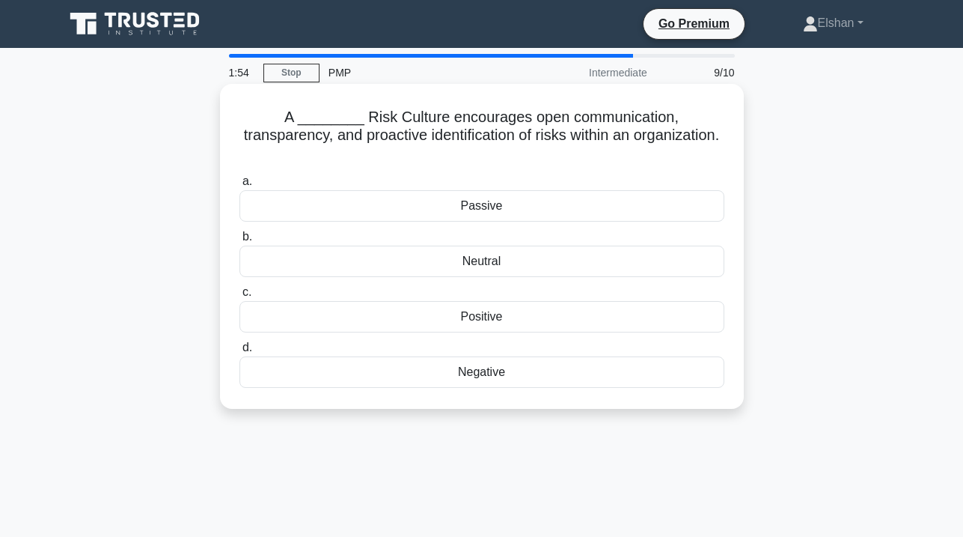
click at [504, 301] on div "Positive" at bounding box center [481, 316] width 485 height 31
click at [239, 297] on input "c. Positive" at bounding box center [239, 292] width 0 height 10
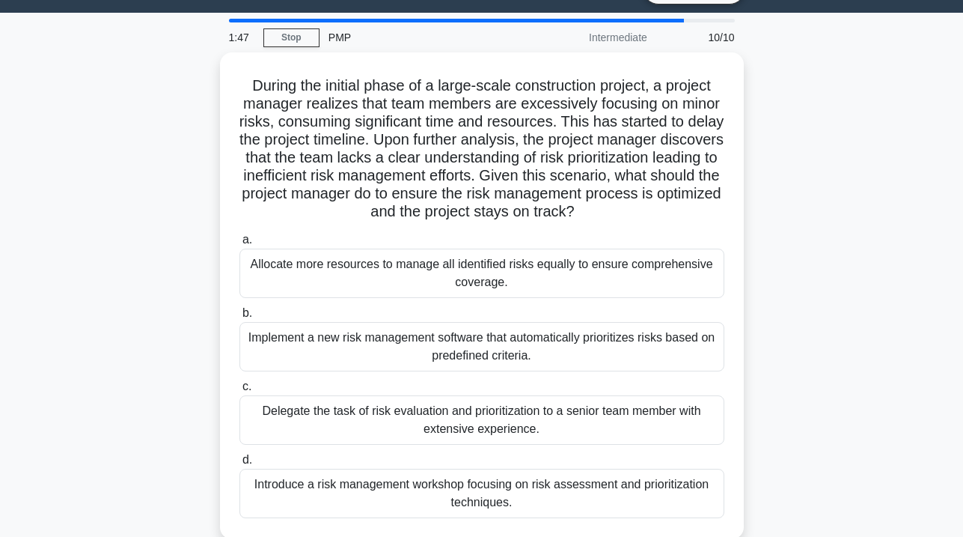
scroll to position [43, 0]
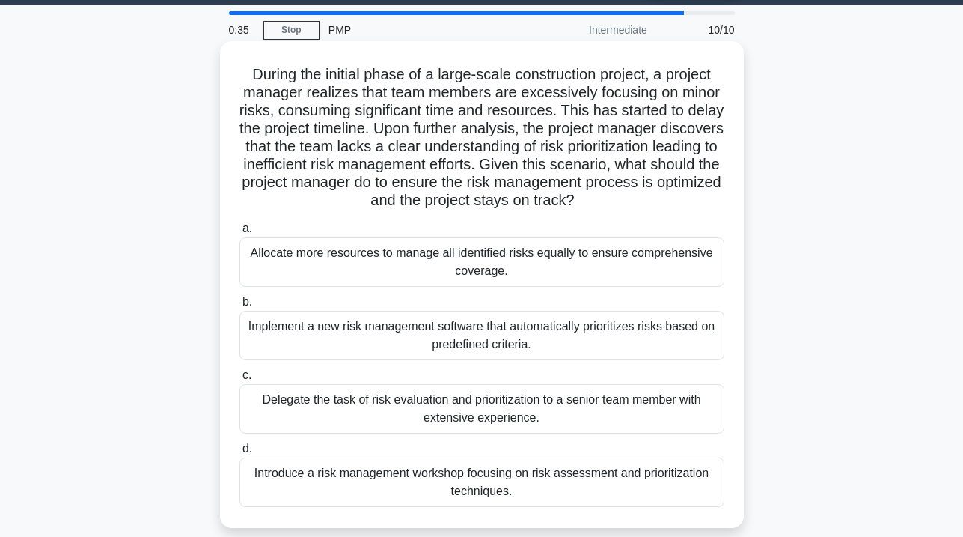
click at [565, 476] on div "Introduce a risk management workshop focusing on risk assessment and prioritiza…" at bounding box center [481, 481] width 485 height 49
click at [239, 454] on input "d. Introduce a risk management workshop focusing on risk assessment and priorit…" at bounding box center [239, 449] width 0 height 10
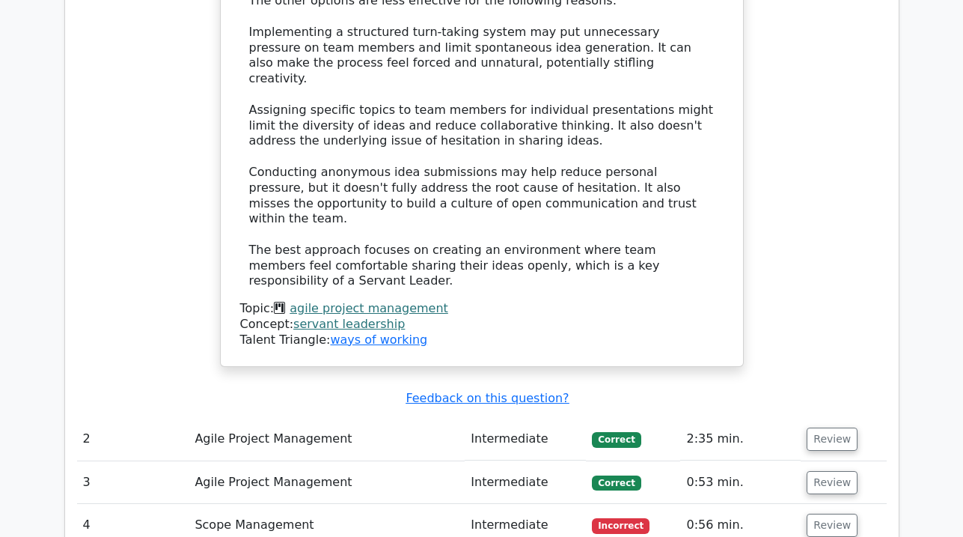
scroll to position [1962, 0]
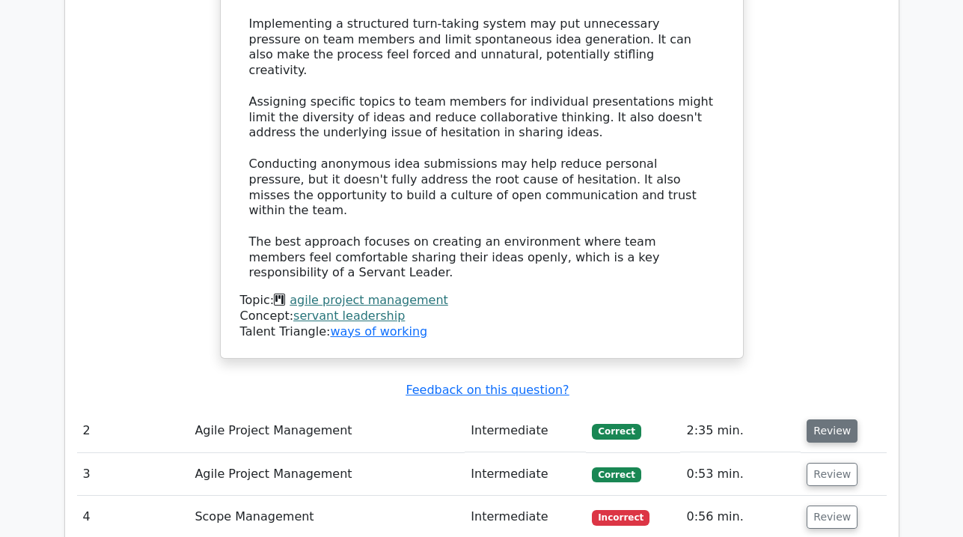
click at [821, 419] on button "Review" at bounding box center [832, 430] width 51 height 23
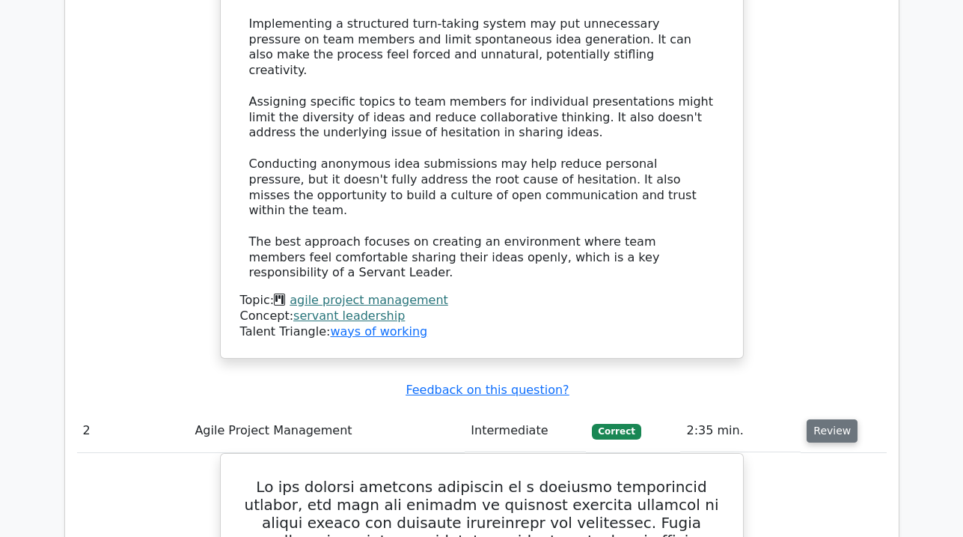
click at [821, 419] on button "Review" at bounding box center [832, 430] width 51 height 23
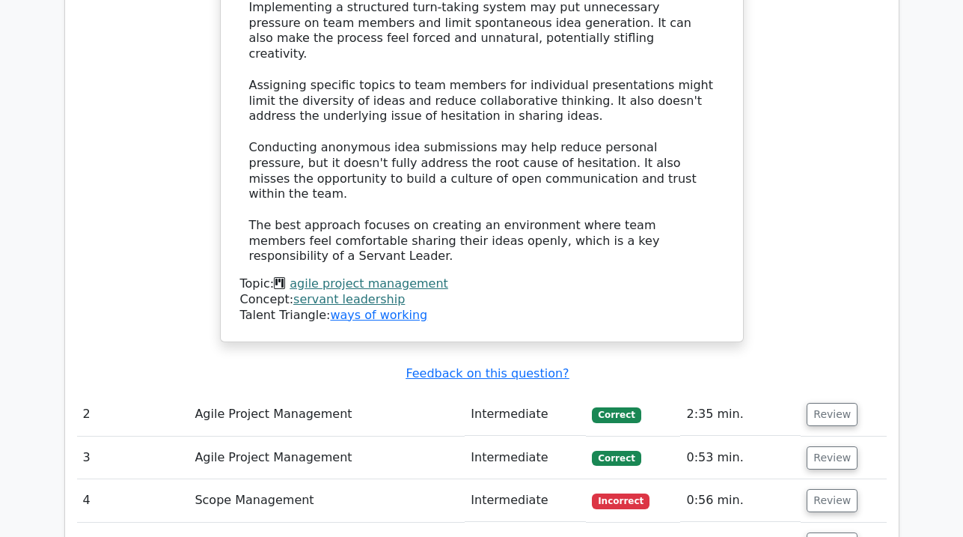
scroll to position [2031, 0]
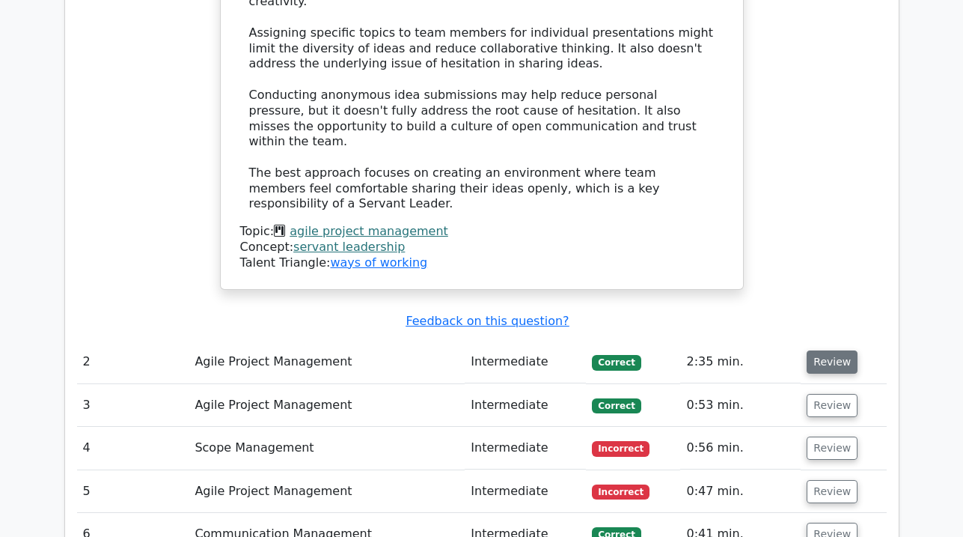
click at [831, 350] on button "Review" at bounding box center [832, 361] width 51 height 23
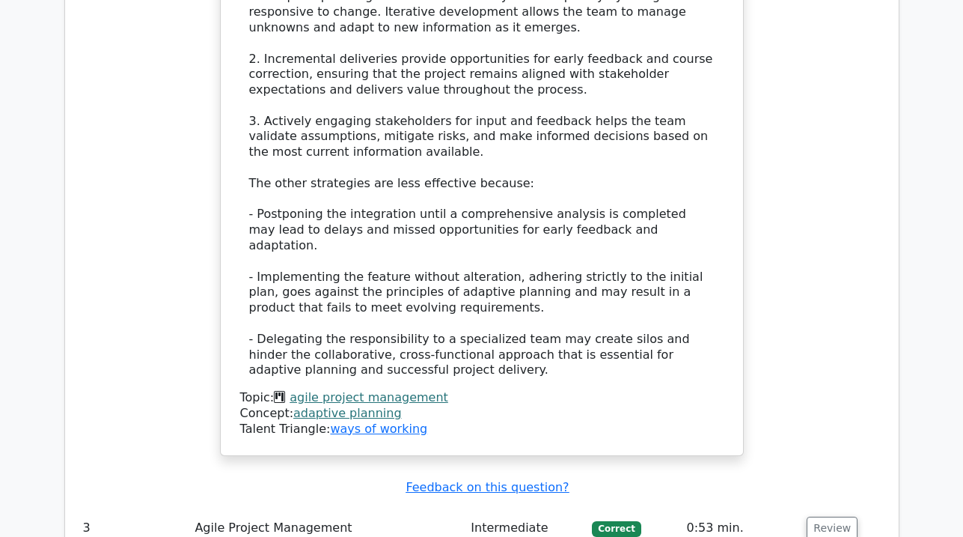
scroll to position [3351, 0]
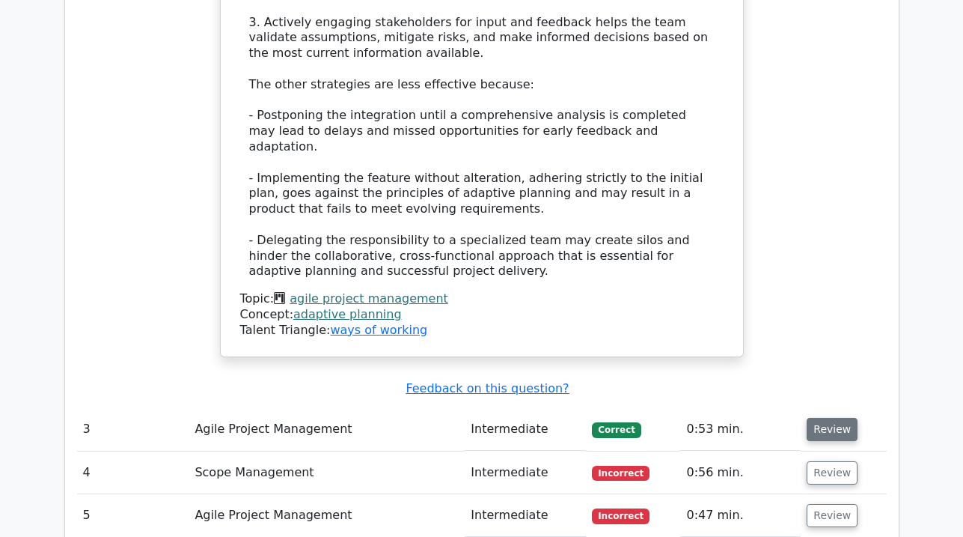
click at [816, 418] on button "Review" at bounding box center [832, 429] width 51 height 23
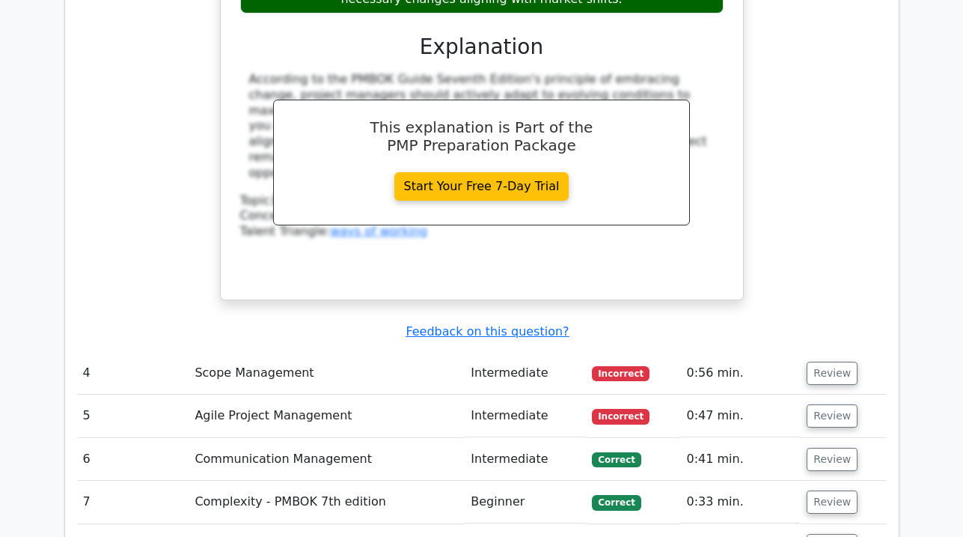
scroll to position [4225, 0]
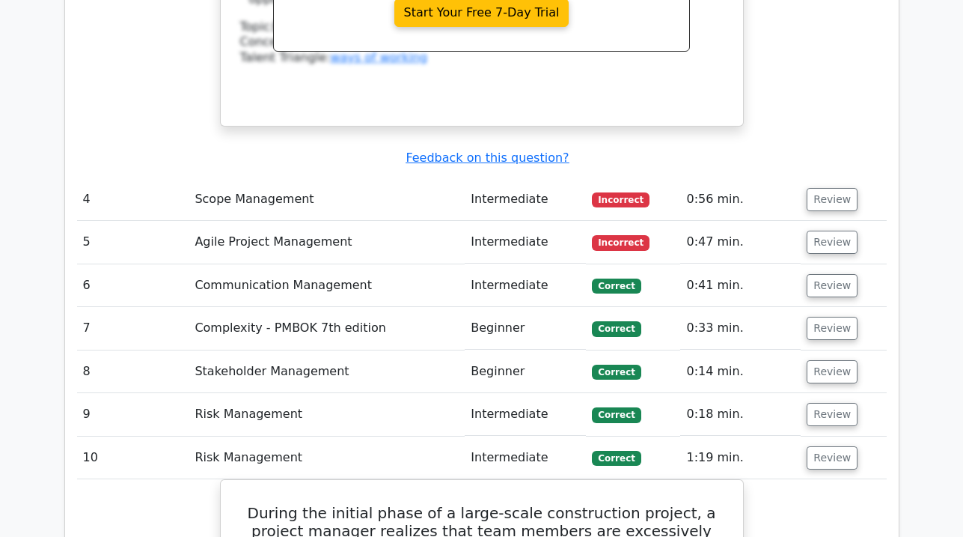
scroll to position [4374, 0]
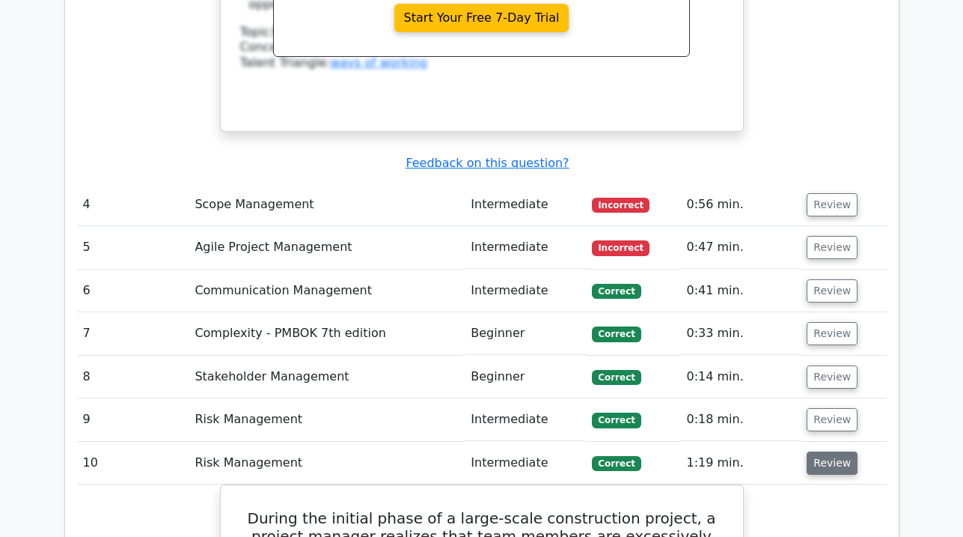
click at [828, 451] on button "Review" at bounding box center [832, 462] width 51 height 23
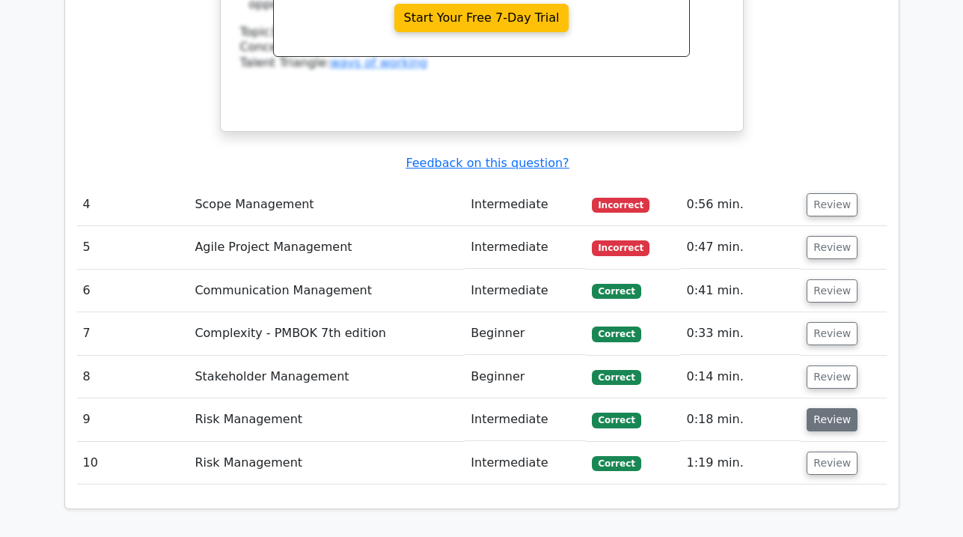
click at [816, 408] on button "Review" at bounding box center [832, 419] width 51 height 23
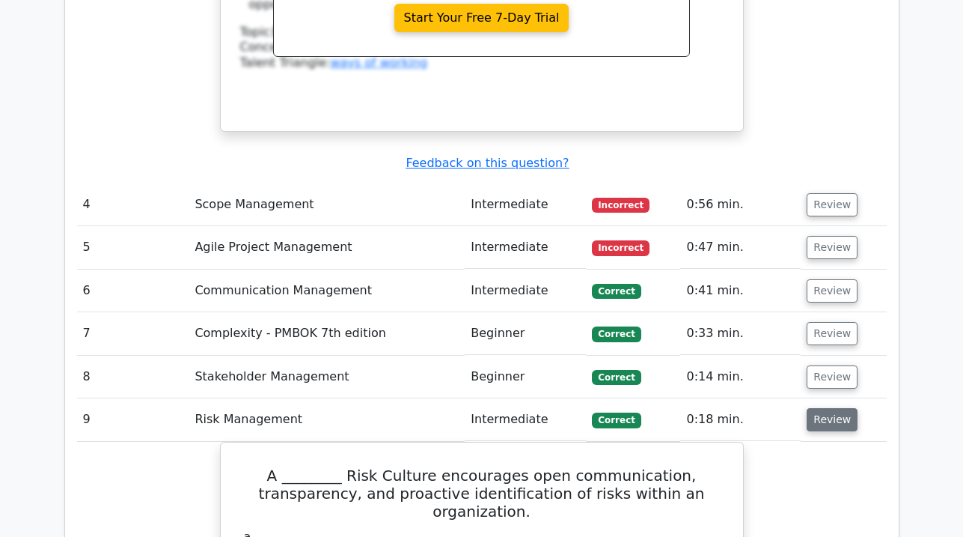
click at [828, 408] on button "Review" at bounding box center [832, 419] width 51 height 23
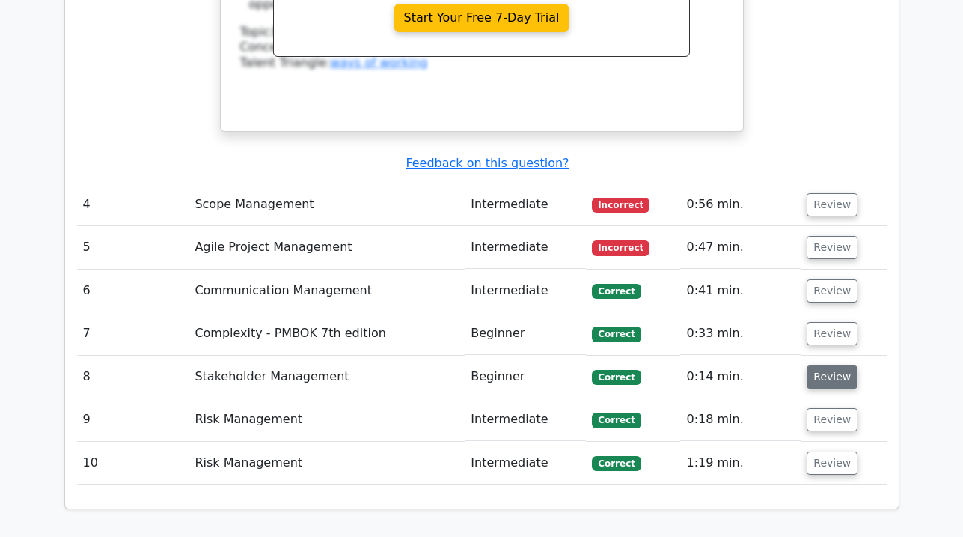
click at [825, 365] on button "Review" at bounding box center [832, 376] width 51 height 23
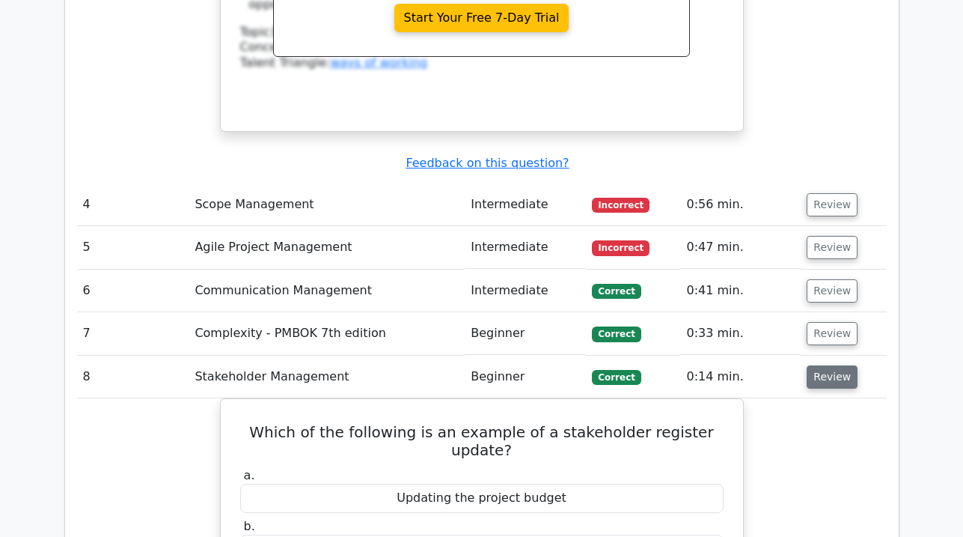
click at [830, 365] on button "Review" at bounding box center [832, 376] width 51 height 23
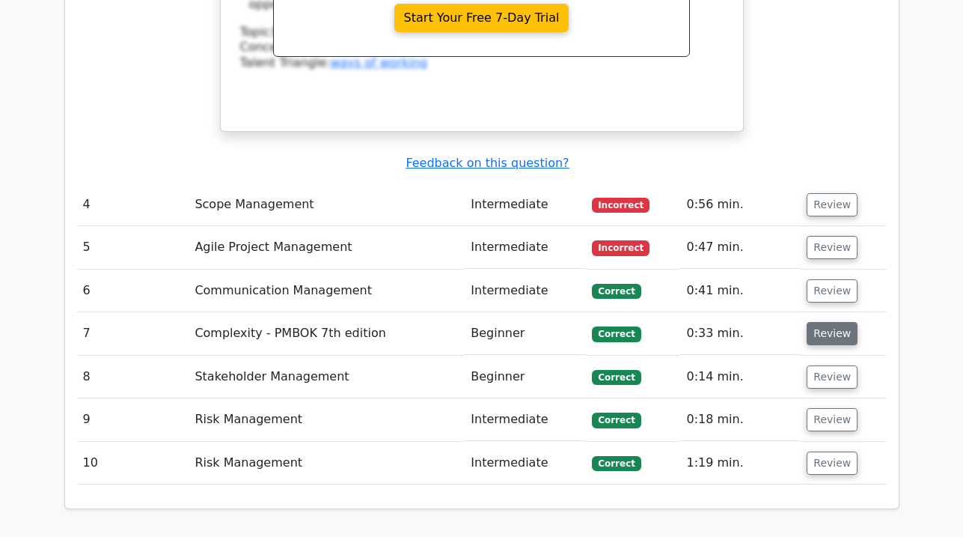
click at [826, 322] on button "Review" at bounding box center [832, 333] width 51 height 23
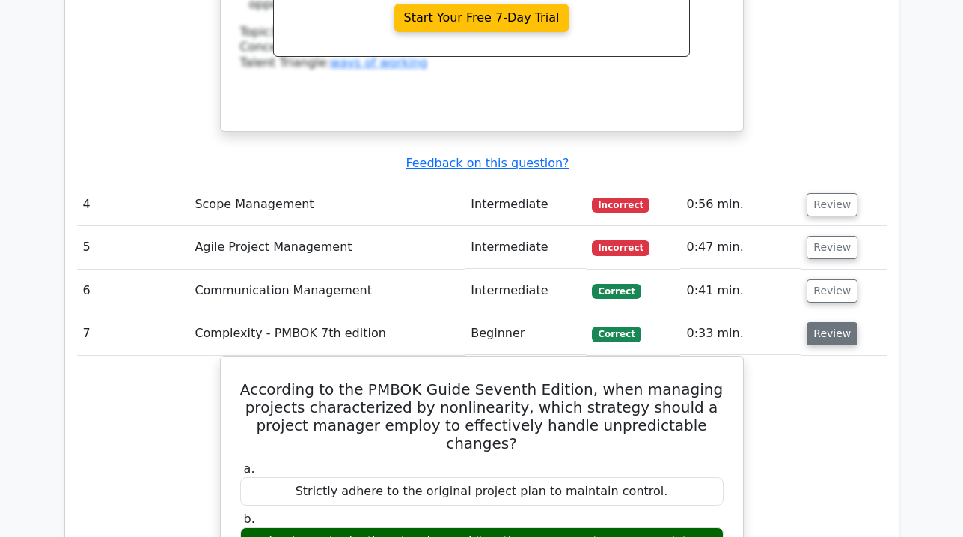
click at [831, 322] on button "Review" at bounding box center [832, 333] width 51 height 23
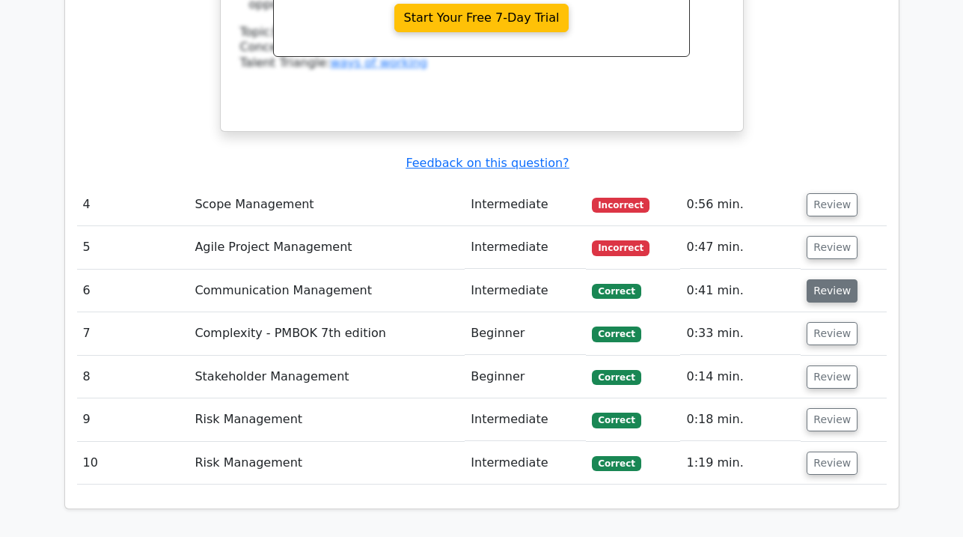
click at [822, 279] on button "Review" at bounding box center [832, 290] width 51 height 23
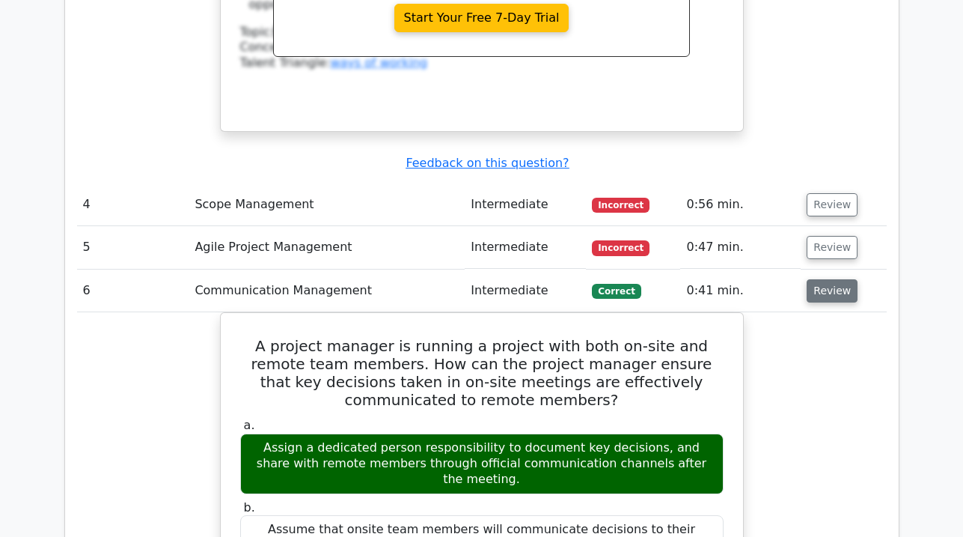
click at [828, 279] on button "Review" at bounding box center [832, 290] width 51 height 23
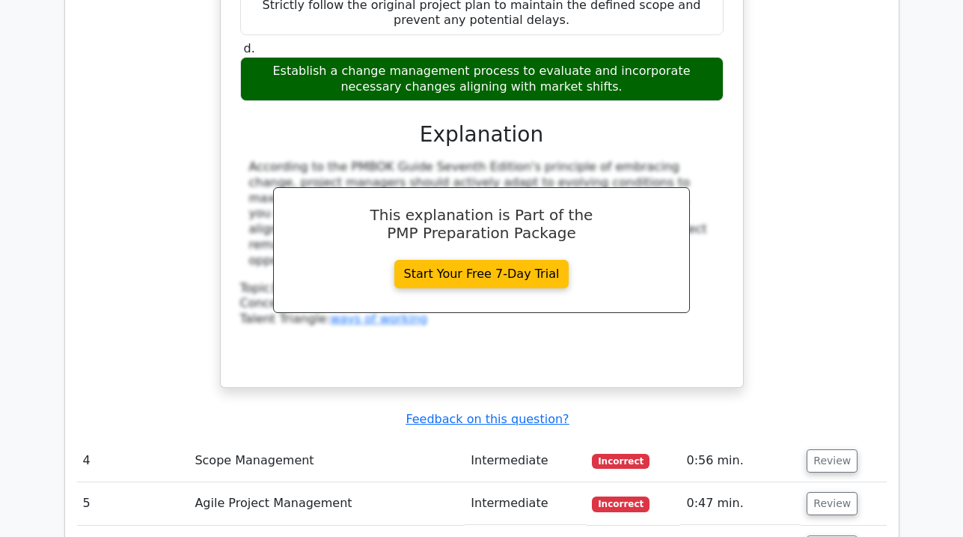
scroll to position [4115, 0]
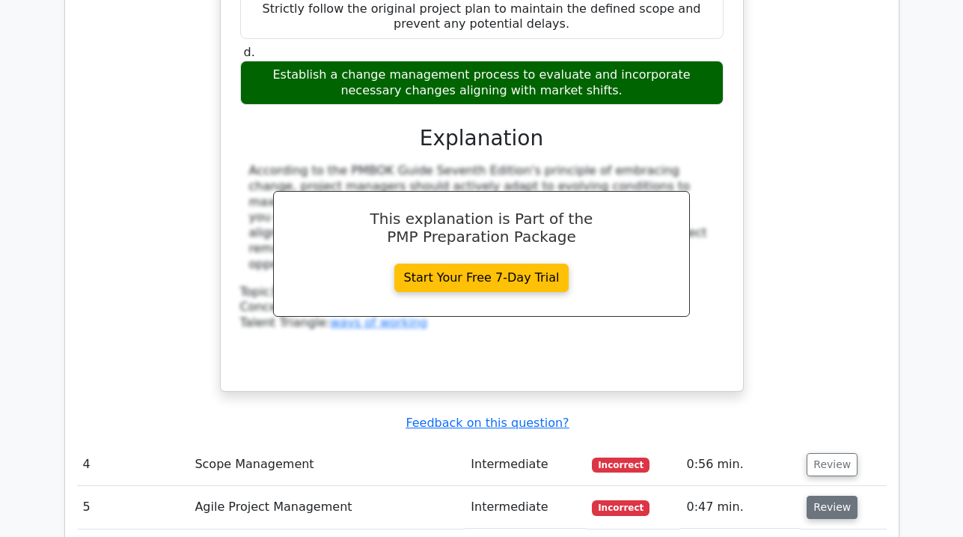
click at [838, 495] on button "Review" at bounding box center [832, 506] width 51 height 23
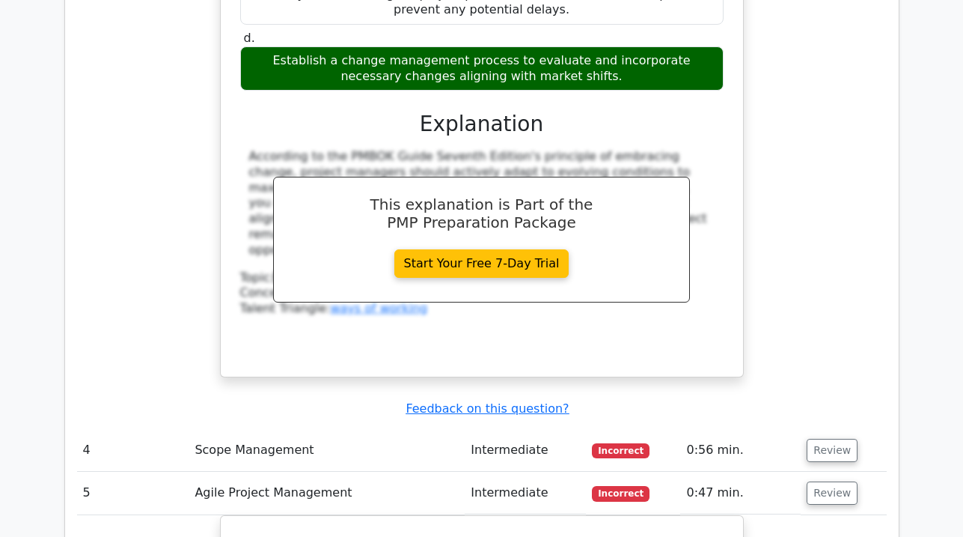
scroll to position [4124, 0]
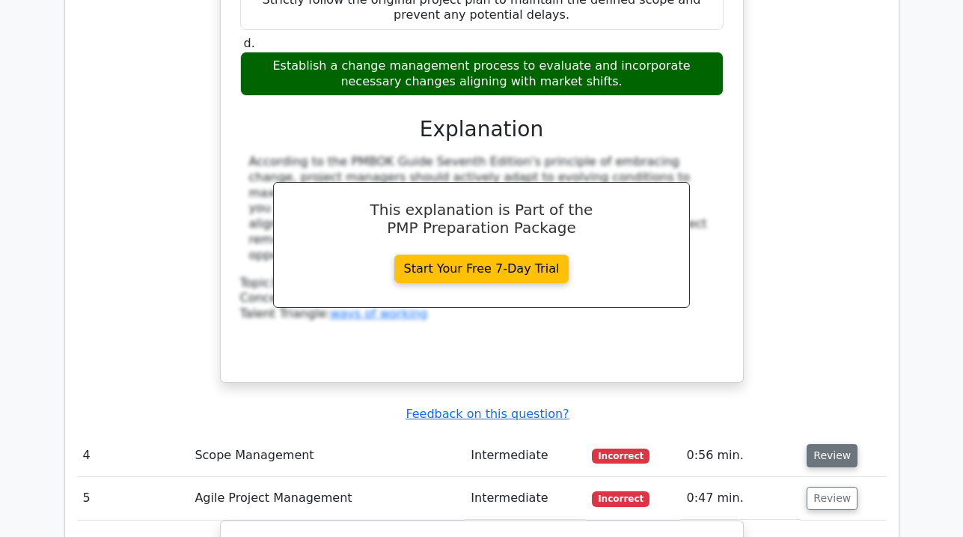
click at [834, 444] on button "Review" at bounding box center [832, 455] width 51 height 23
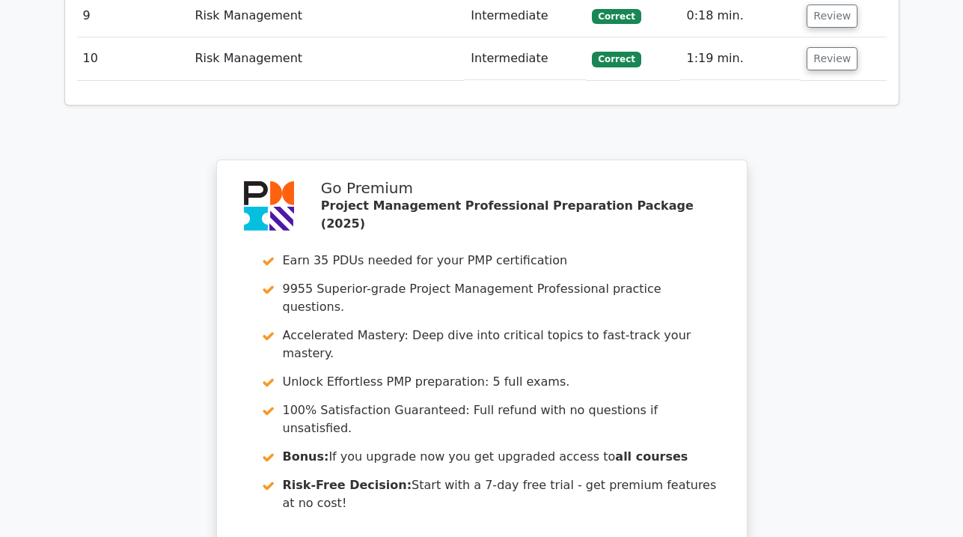
scroll to position [6206, 0]
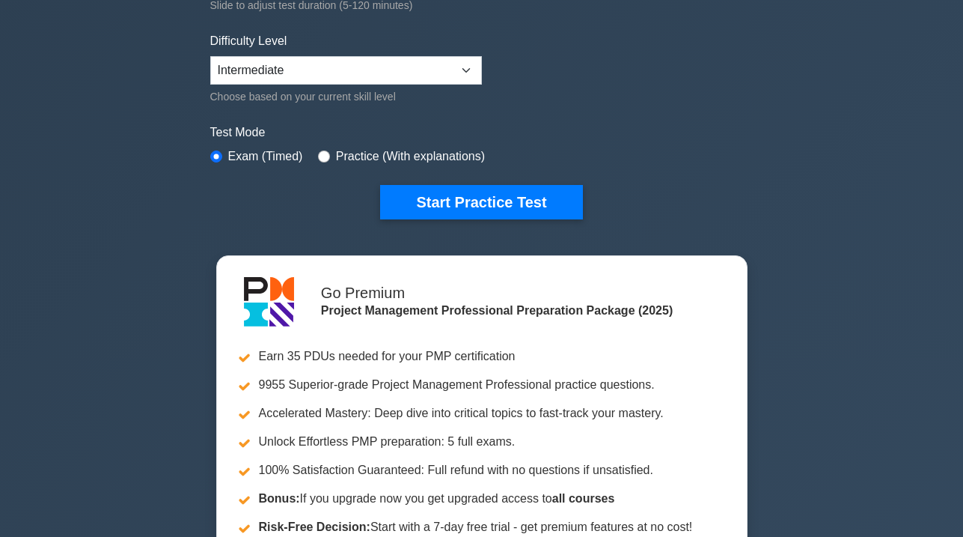
scroll to position [325, 0]
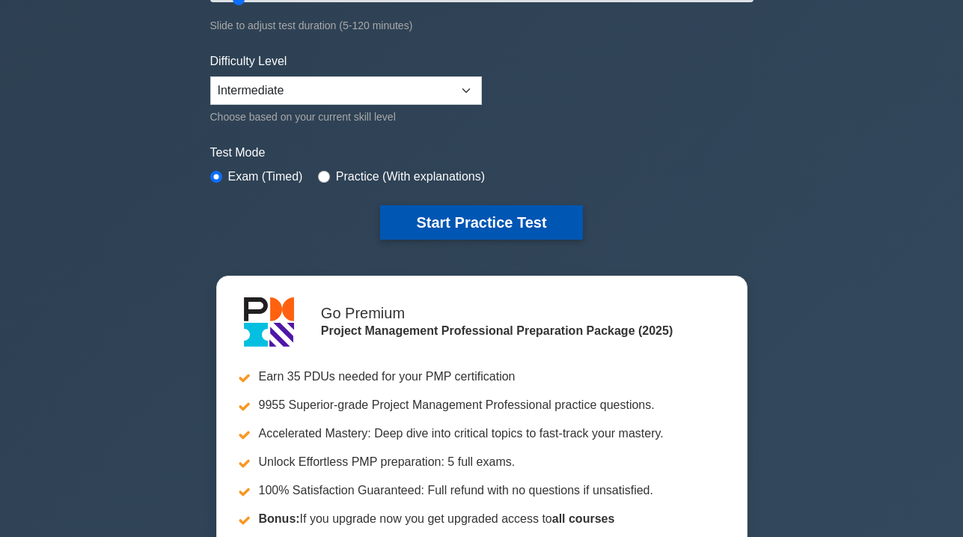
click at [487, 224] on button "Start Practice Test" at bounding box center [481, 222] width 202 height 34
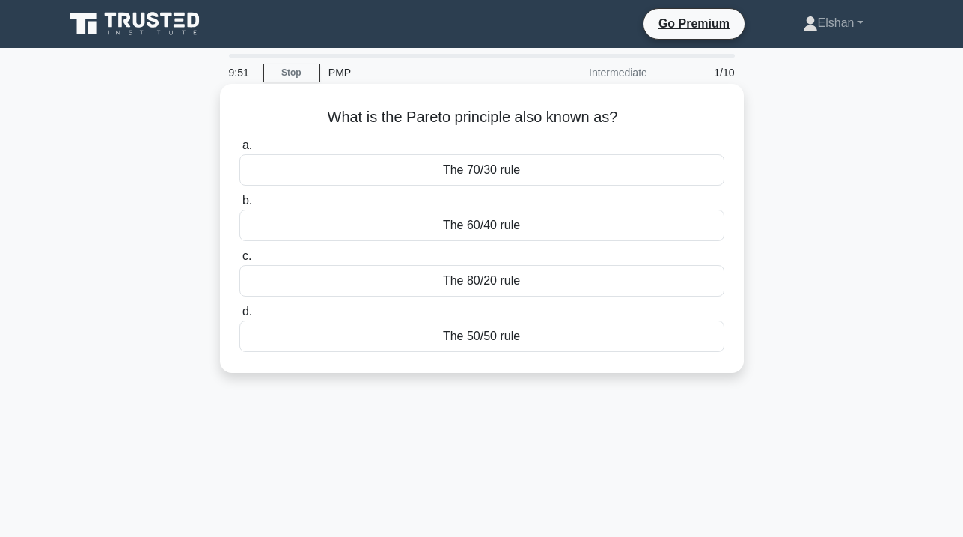
click at [511, 285] on div "The 80/20 rule" at bounding box center [481, 280] width 485 height 31
click at [239, 261] on input "c. The 80/20 rule" at bounding box center [239, 256] width 0 height 10
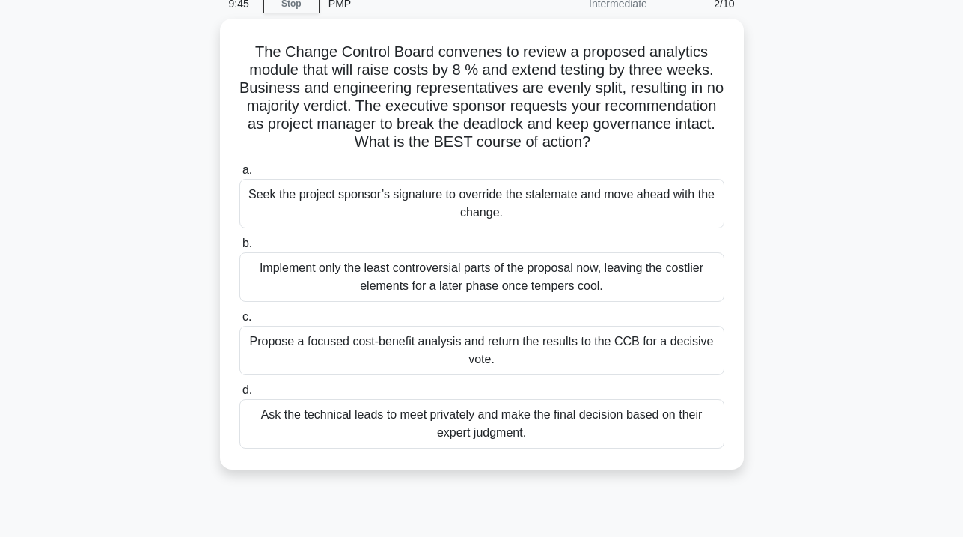
scroll to position [72, 0]
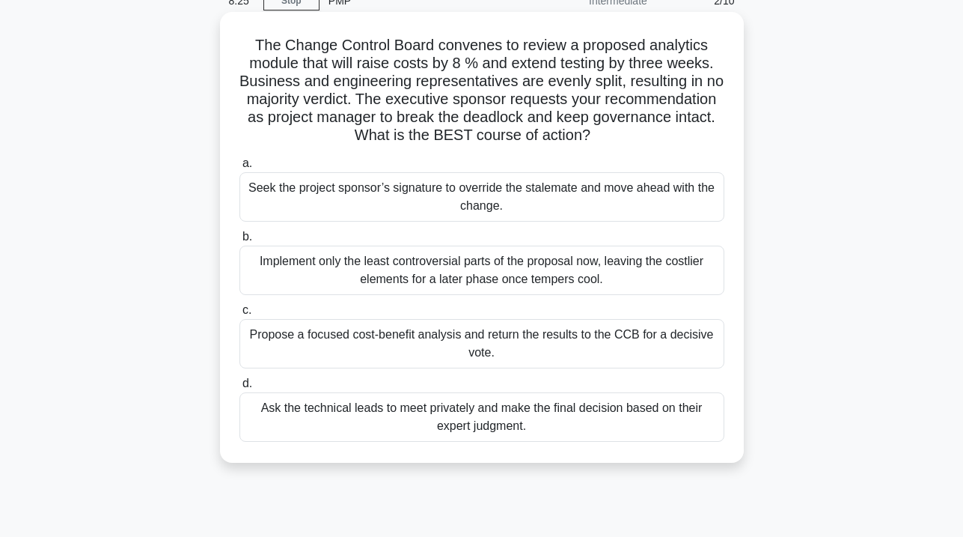
click at [564, 339] on div "Propose a focused cost-benefit analysis and return the results to the CCB for a…" at bounding box center [481, 343] width 485 height 49
click at [239, 315] on input "c. Propose a focused cost-benefit analysis and return the results to the CCB fo…" at bounding box center [239, 310] width 0 height 10
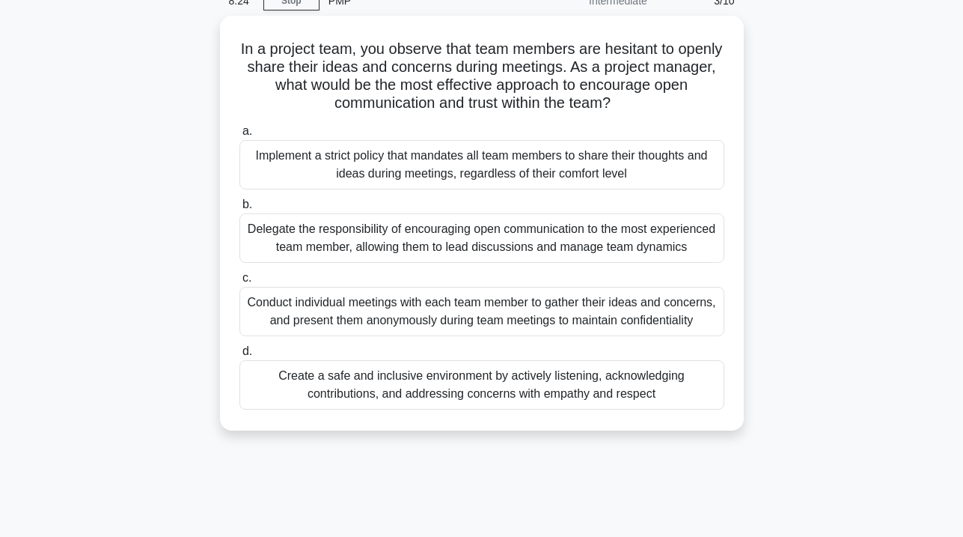
scroll to position [0, 0]
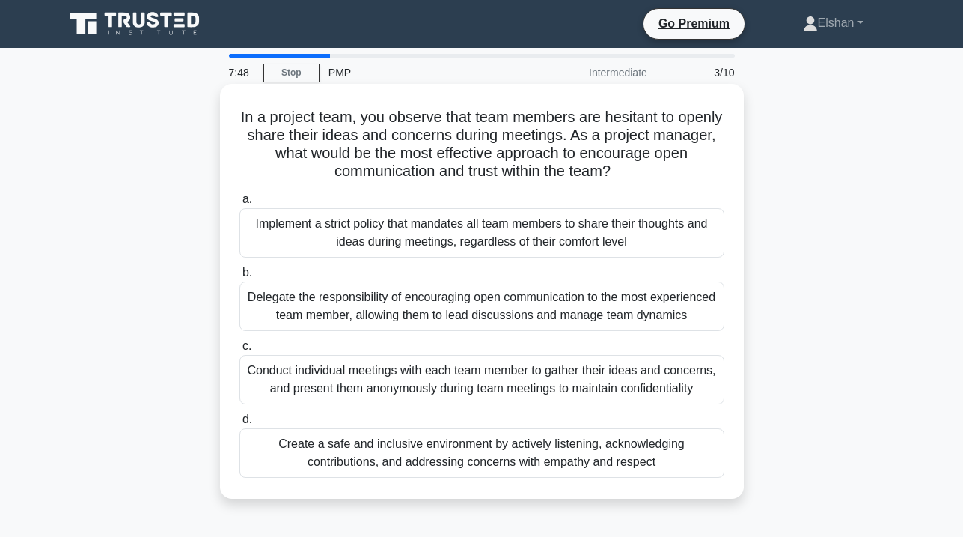
click at [473, 451] on div "Create a safe and inclusive environment by actively listening, acknowledging co…" at bounding box center [481, 452] width 485 height 49
click at [239, 424] on input "d. Create a safe and inclusive environment by actively listening, acknowledging…" at bounding box center [239, 420] width 0 height 10
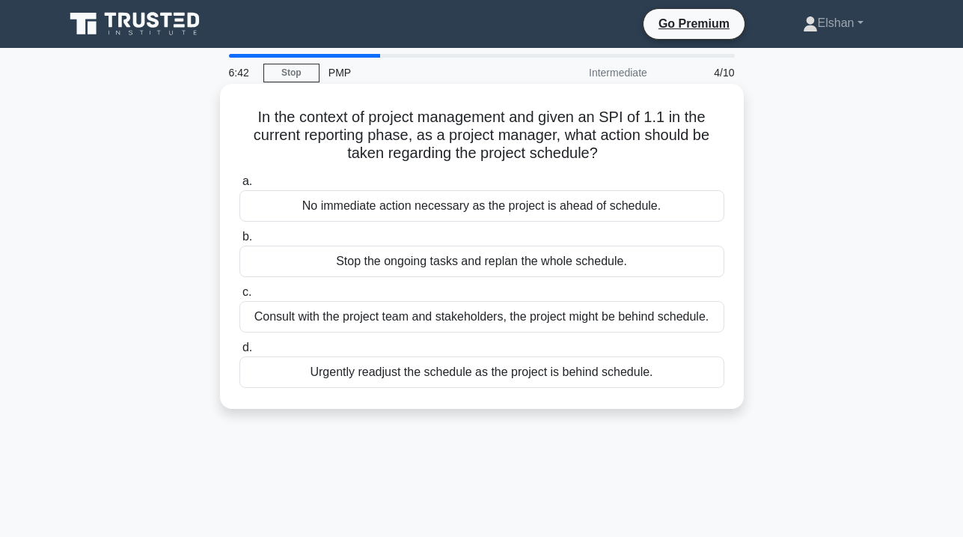
click at [426, 211] on div "No immediate action necessary as the project is ahead of schedule." at bounding box center [481, 205] width 485 height 31
click at [239, 186] on input "a. No immediate action necessary as the project is ahead of schedule." at bounding box center [239, 182] width 0 height 10
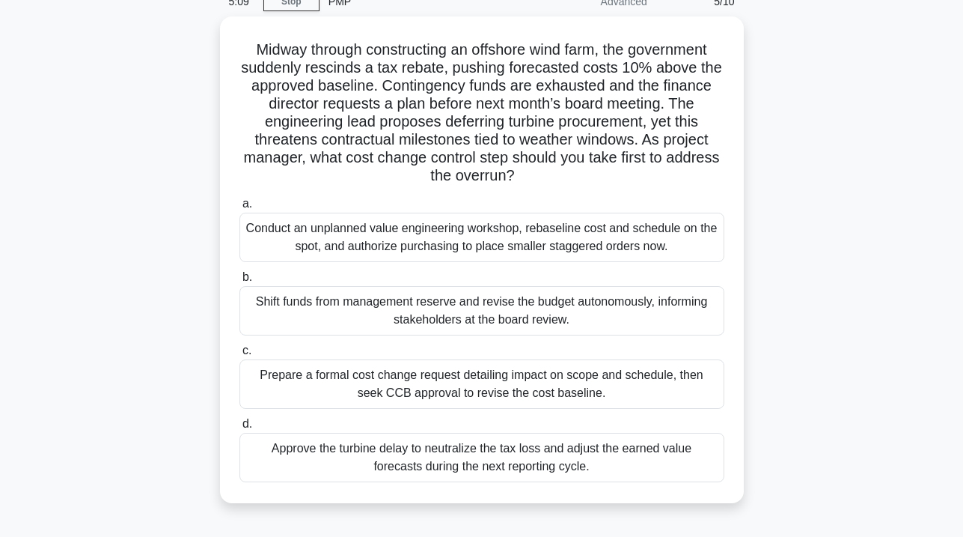
scroll to position [75, 0]
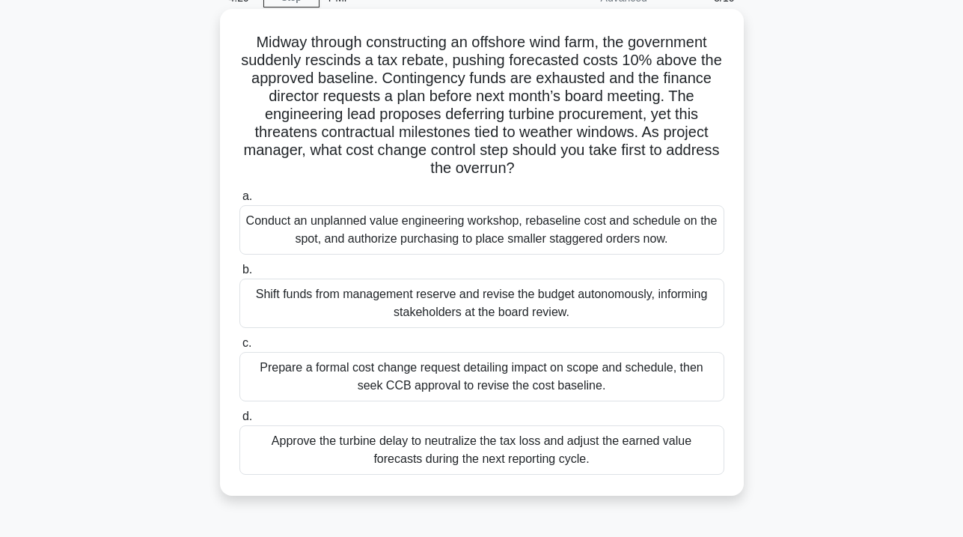
click at [668, 231] on div "Conduct an unplanned value engineering workshop, rebaseline cost and schedule o…" at bounding box center [481, 229] width 485 height 49
click at [239, 201] on input "a. Conduct an unplanned value engineering workshop, rebaseline cost and schedul…" at bounding box center [239, 197] width 0 height 10
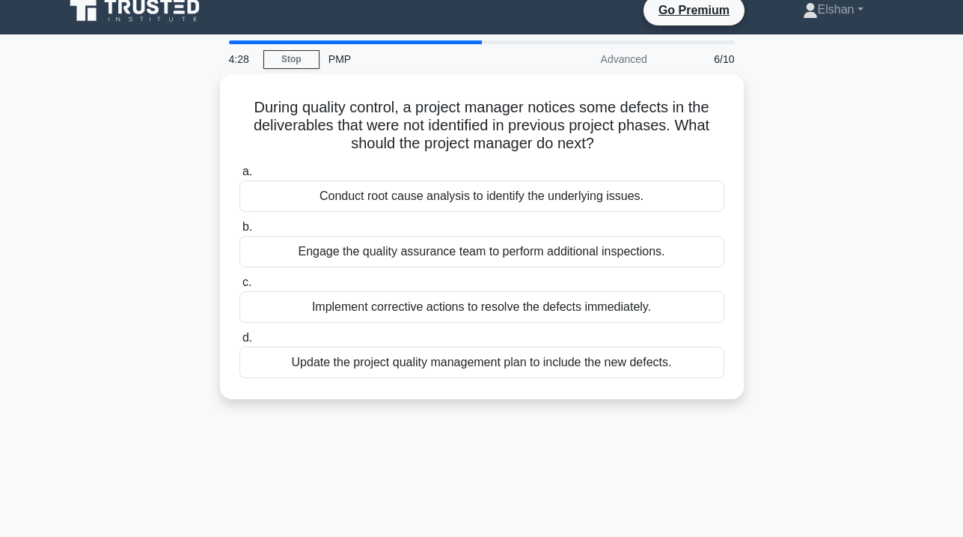
scroll to position [0, 0]
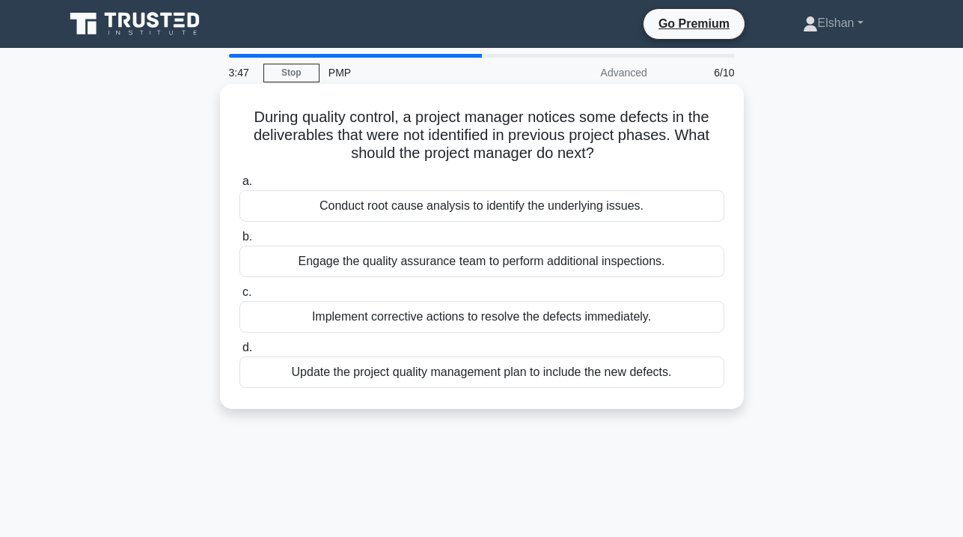
click at [617, 210] on div "Conduct root cause analysis to identify the underlying issues." at bounding box center [481, 205] width 485 height 31
click at [239, 186] on input "a. Conduct root cause analysis to identify the underlying issues." at bounding box center [239, 182] width 0 height 10
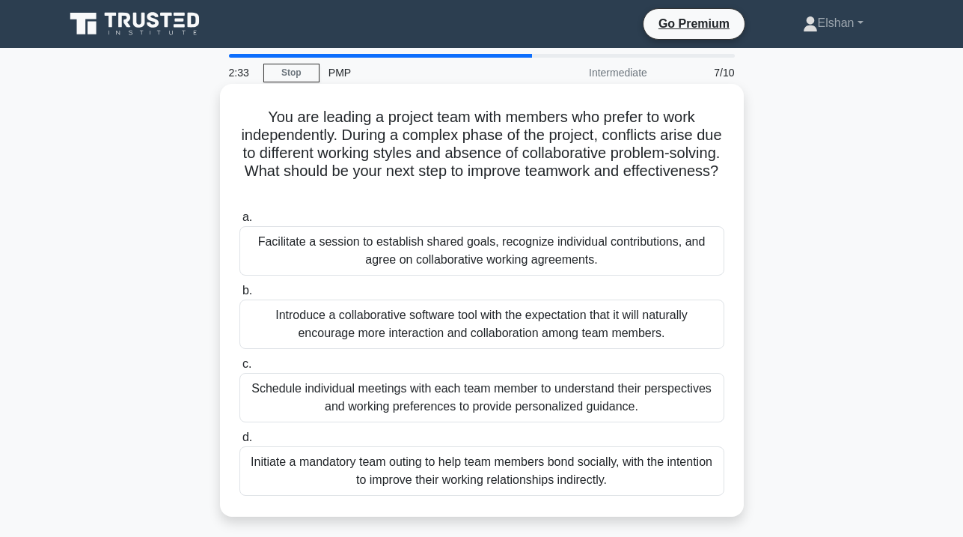
click at [656, 245] on div "Facilitate a session to establish shared goals, recognize individual contributi…" at bounding box center [481, 250] width 485 height 49
click at [239, 222] on input "a. Facilitate a session to establish shared goals, recognize individual contrib…" at bounding box center [239, 218] width 0 height 10
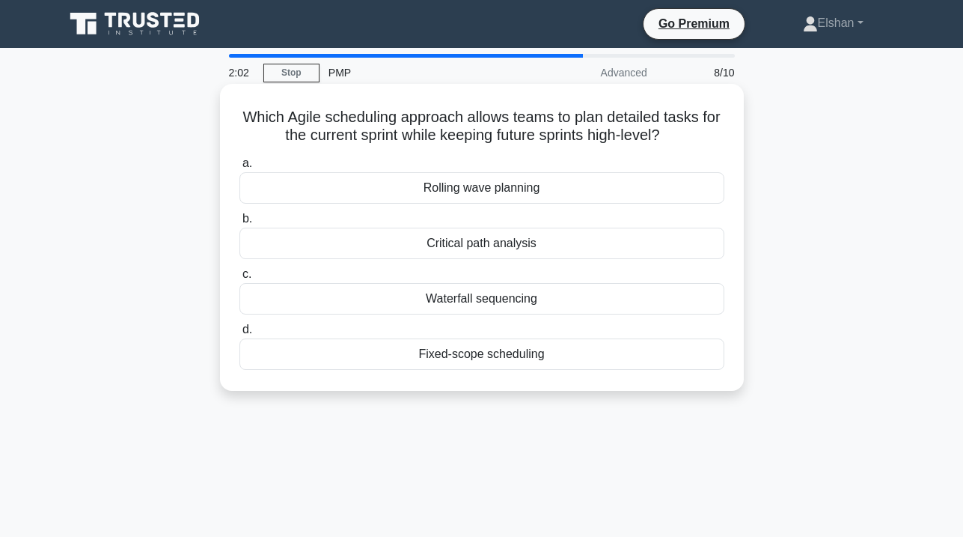
click at [608, 186] on div "Rolling wave planning" at bounding box center [481, 187] width 485 height 31
click at [239, 168] on input "a. Rolling wave planning" at bounding box center [239, 164] width 0 height 10
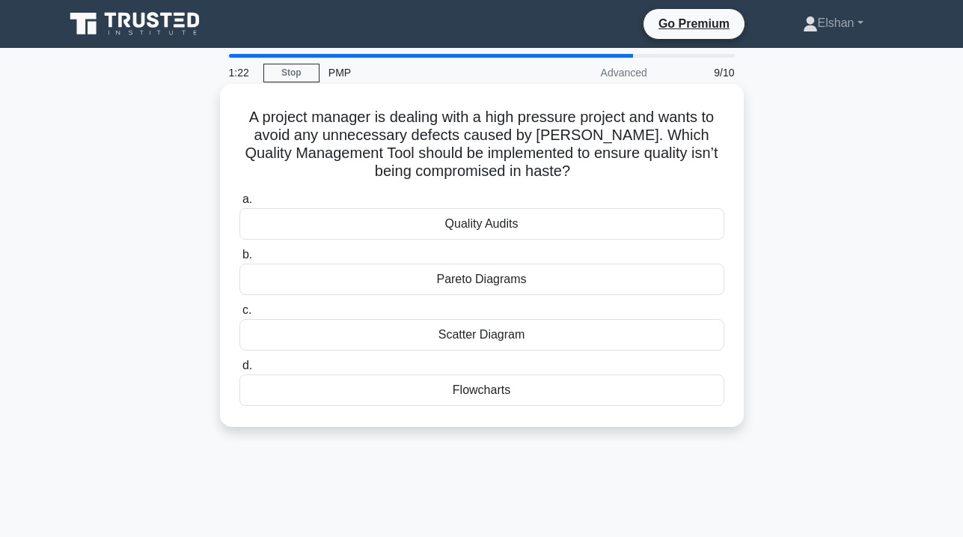
click at [548, 222] on div "Quality Audits" at bounding box center [481, 223] width 485 height 31
click at [239, 204] on input "a. Quality Audits" at bounding box center [239, 200] width 0 height 10
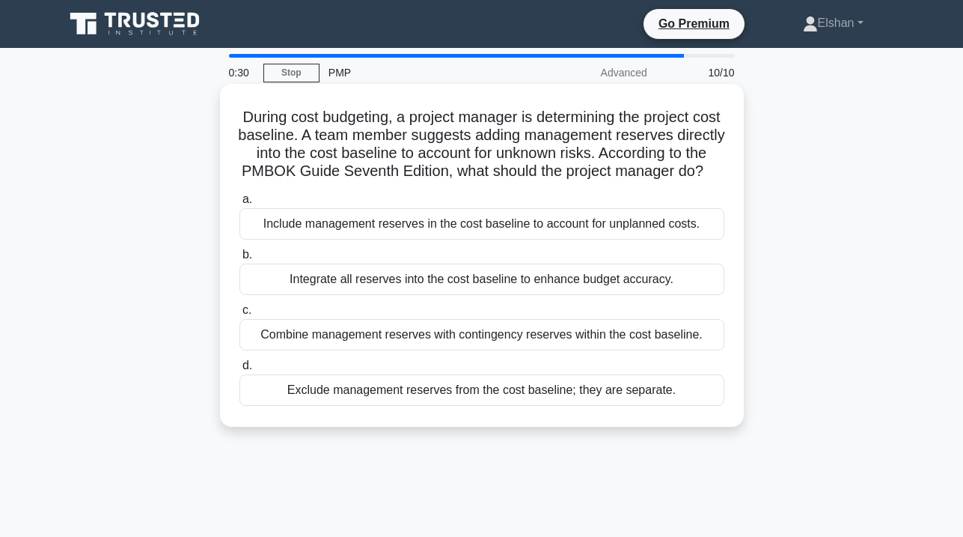
click at [484, 406] on div "Exclude management reserves from the cost baseline; they are separate." at bounding box center [481, 389] width 485 height 31
click at [239, 370] on input "d. Exclude management reserves from the cost baseline; they are separate." at bounding box center [239, 366] width 0 height 10
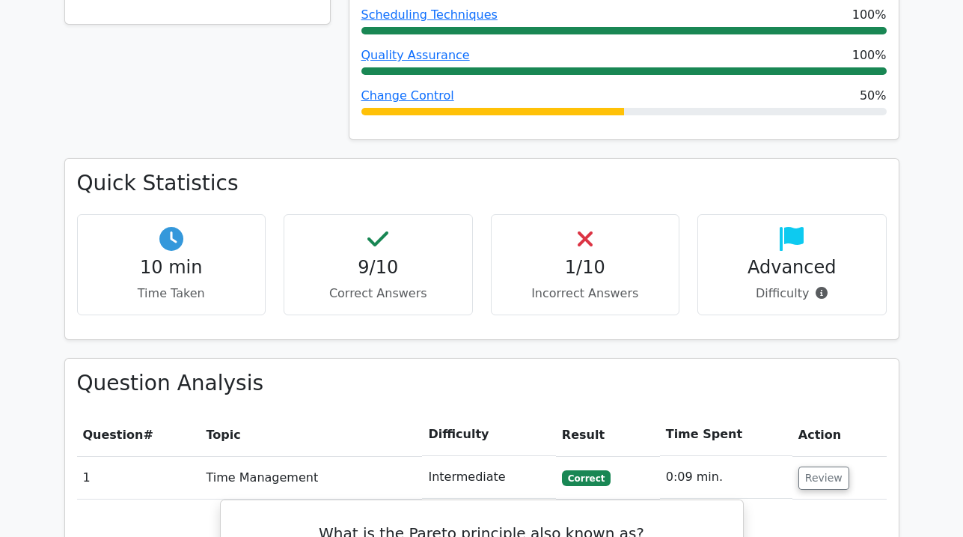
scroll to position [912, 0]
